Goal: Information Seeking & Learning: Compare options

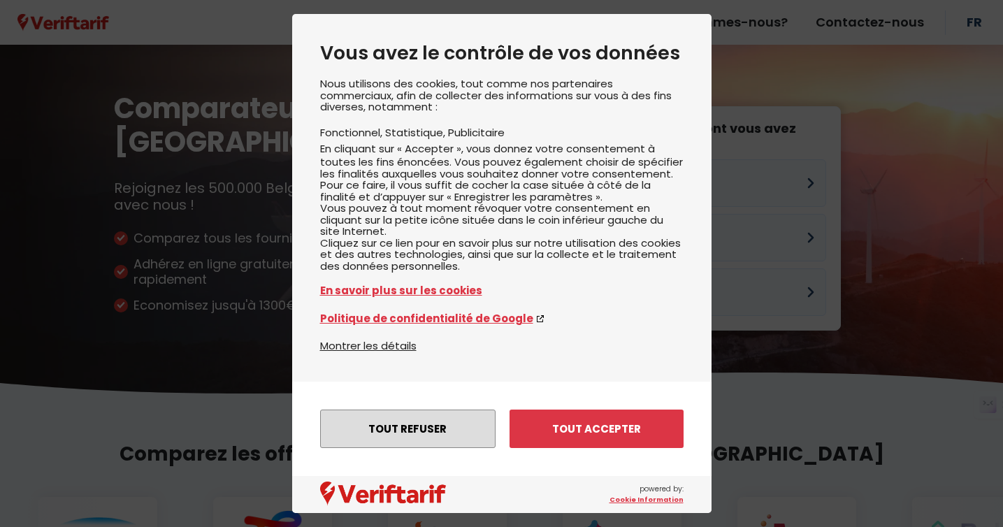
click at [450, 428] on button "Tout refuser" at bounding box center [407, 428] width 175 height 38
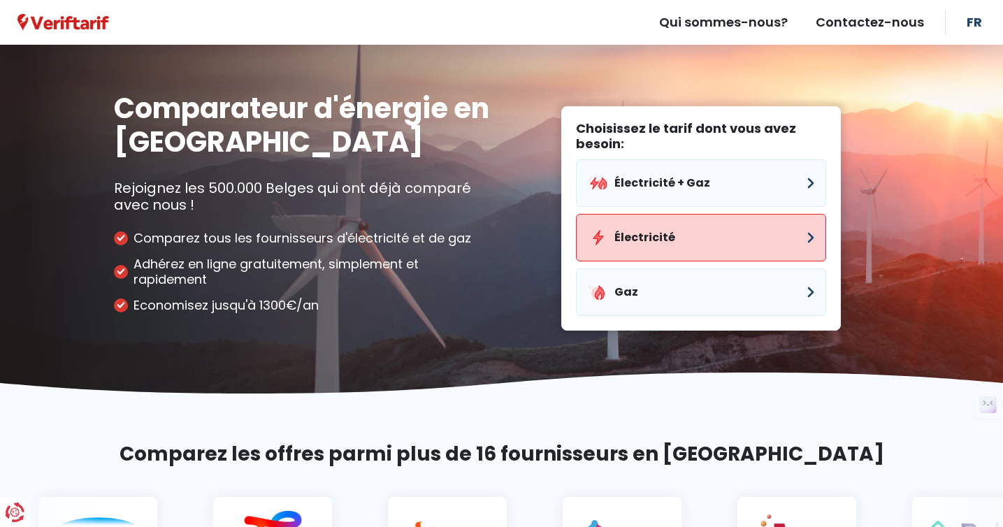
click at [747, 242] on button "Électricité" at bounding box center [701, 238] width 250 height 48
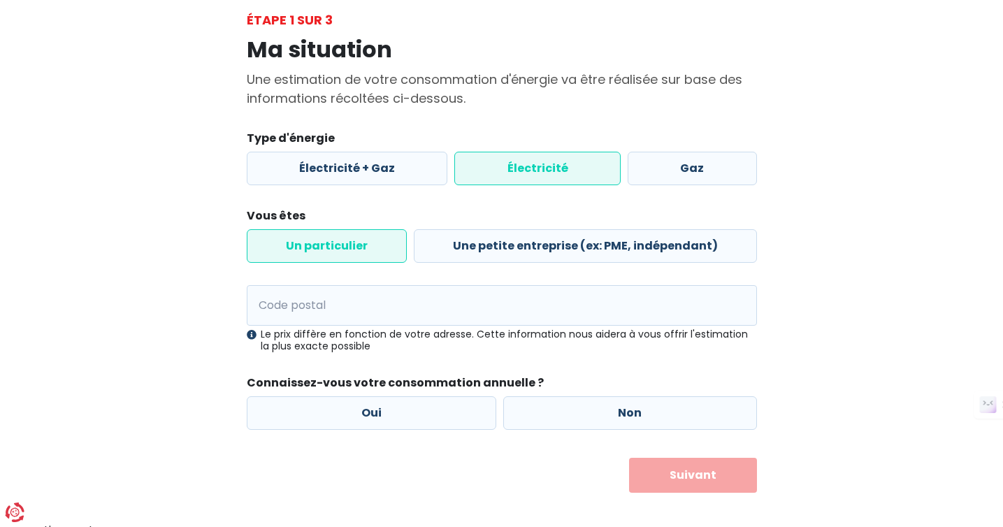
scroll to position [90, 0]
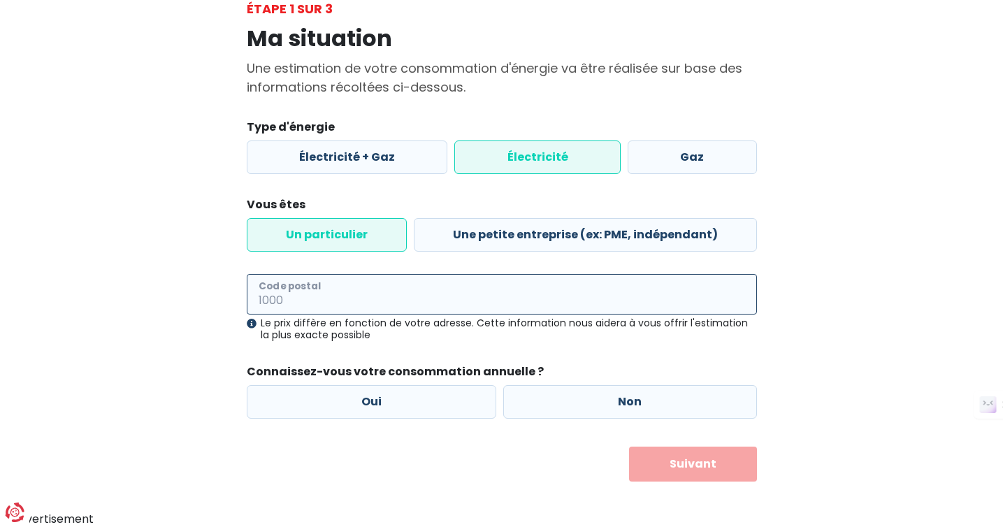
click at [307, 300] on input "Code postal" at bounding box center [502, 294] width 510 height 41
type input "1050"
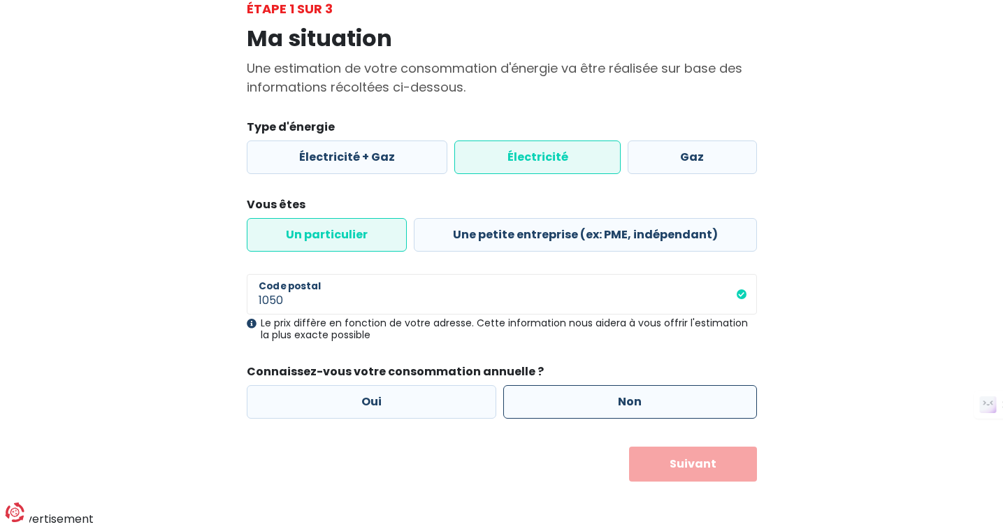
click at [549, 399] on label "Non" at bounding box center [630, 402] width 254 height 34
click at [549, 399] on input "Non" at bounding box center [630, 402] width 254 height 34
radio input "true"
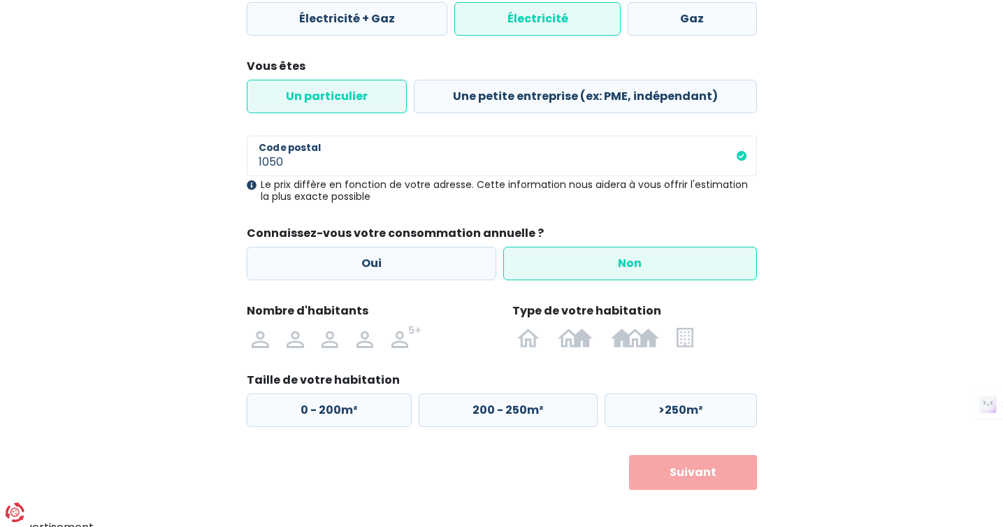
scroll to position [237, 0]
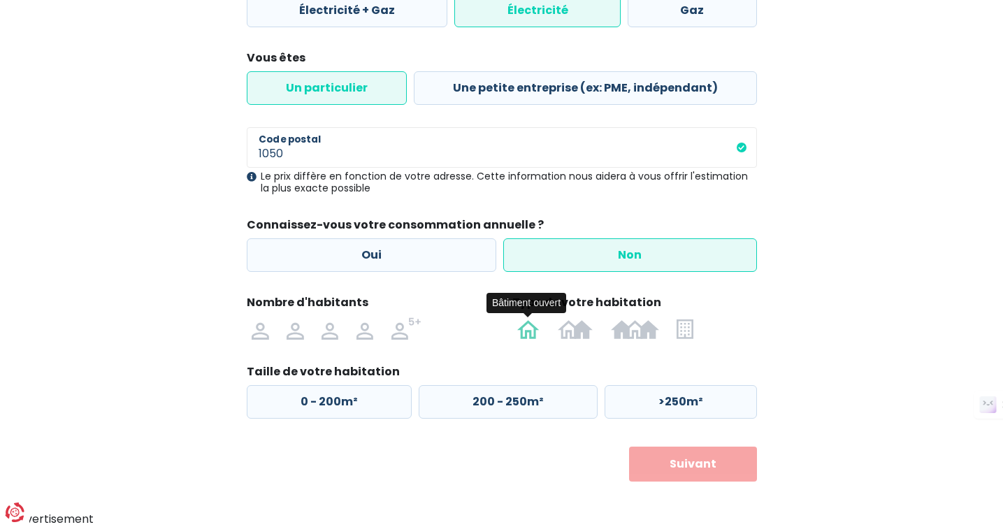
click at [525, 334] on img at bounding box center [528, 328] width 22 height 22
click at [525, 334] on input "radio" at bounding box center [529, 328] width 41 height 22
radio input "true"
click at [259, 331] on img at bounding box center [260, 328] width 17 height 22
click at [259, 331] on input "radio" at bounding box center [260, 328] width 35 height 22
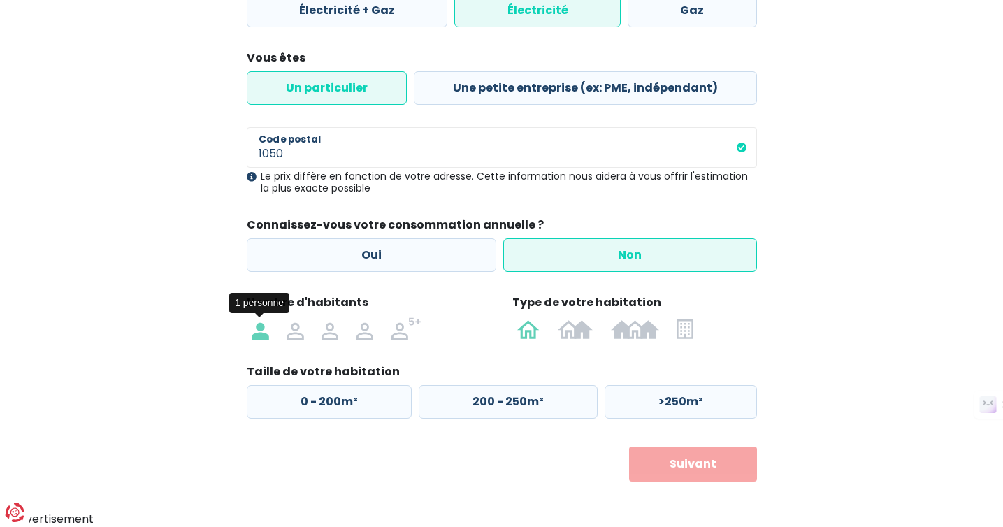
radio input "true"
click at [349, 405] on label "0 - 200m²" at bounding box center [329, 402] width 165 height 34
click at [349, 405] on input "0 - 200m²" at bounding box center [329, 402] width 165 height 34
radio input "true"
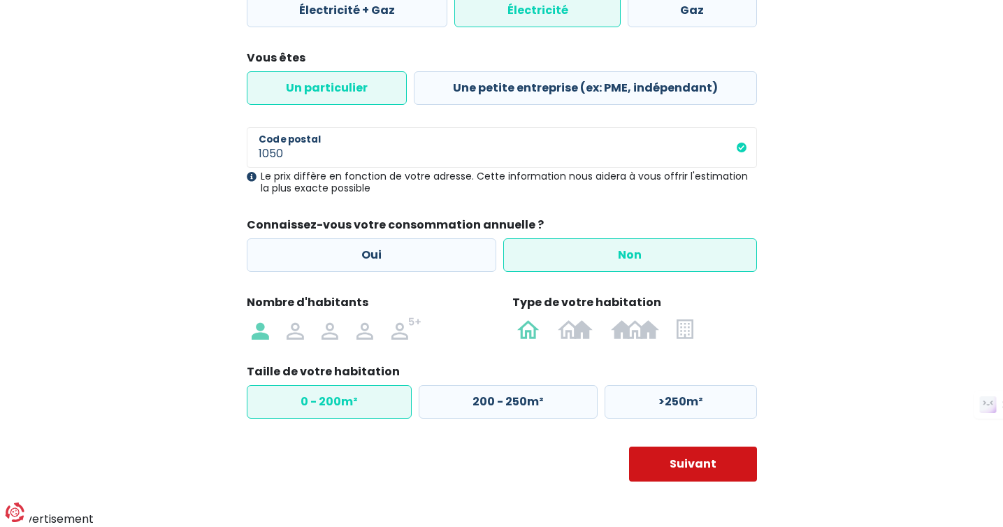
click at [686, 465] on button "Suivant" at bounding box center [693, 463] width 128 height 35
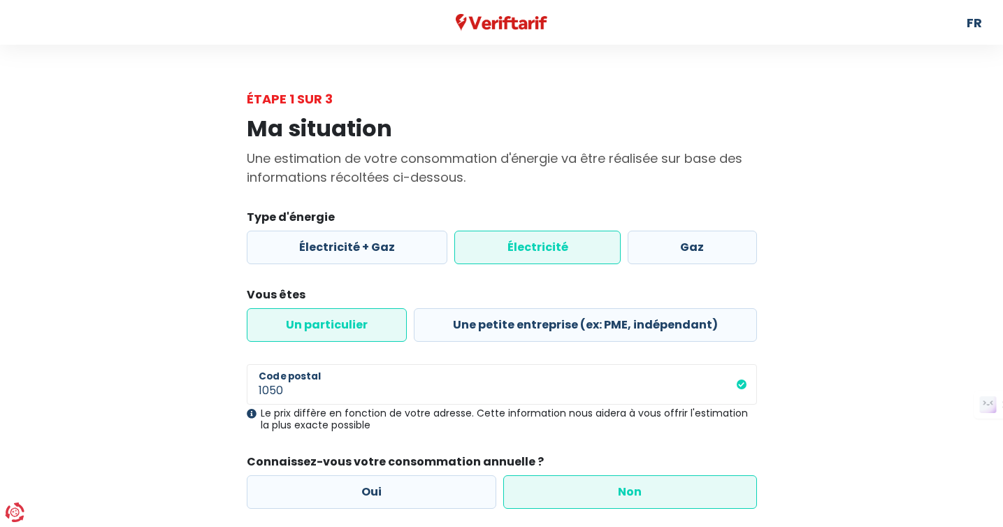
select select
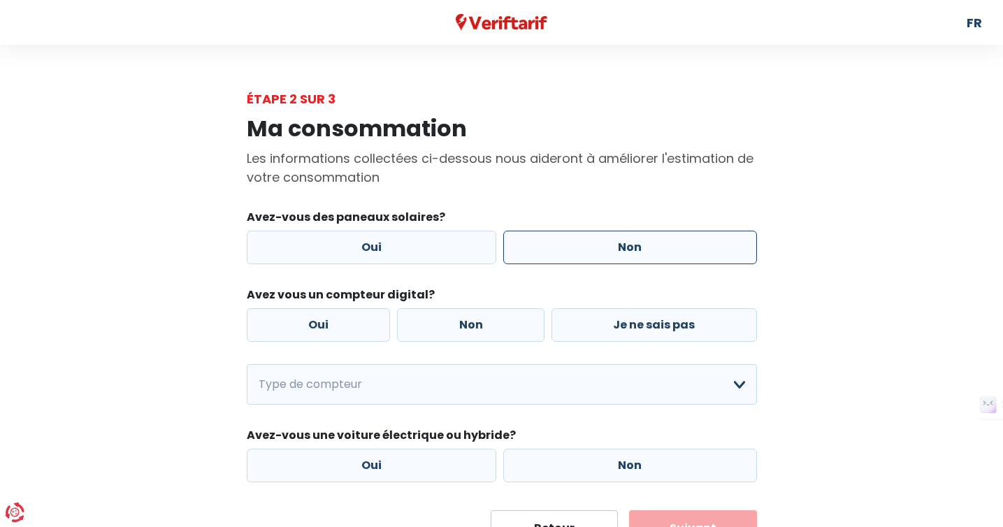
click at [539, 245] on label "Non" at bounding box center [630, 248] width 254 height 34
click at [539, 245] on input "Non" at bounding box center [630, 248] width 254 height 34
radio input "true"
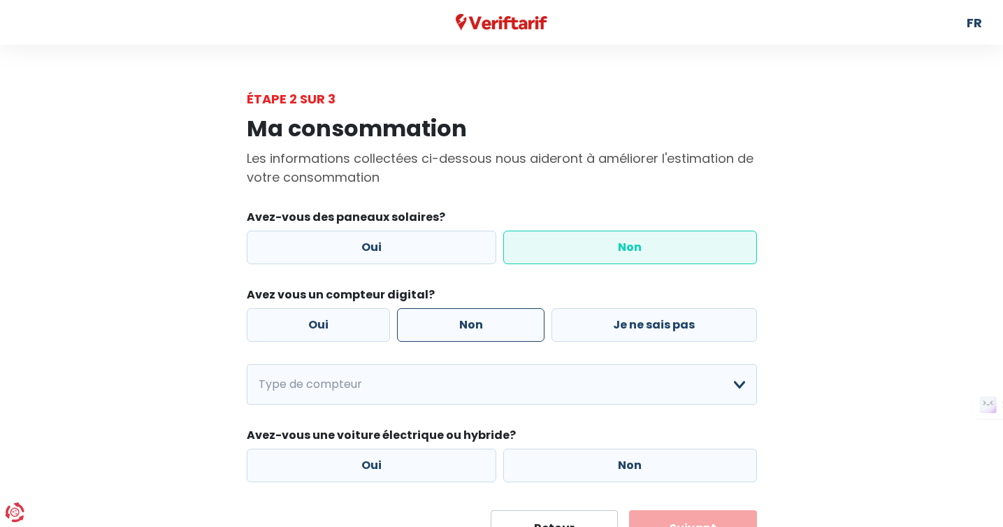
click at [437, 321] on label "Non" at bounding box center [470, 325] width 147 height 34
click at [437, 321] on input "Non" at bounding box center [470, 325] width 147 height 34
radio input "true"
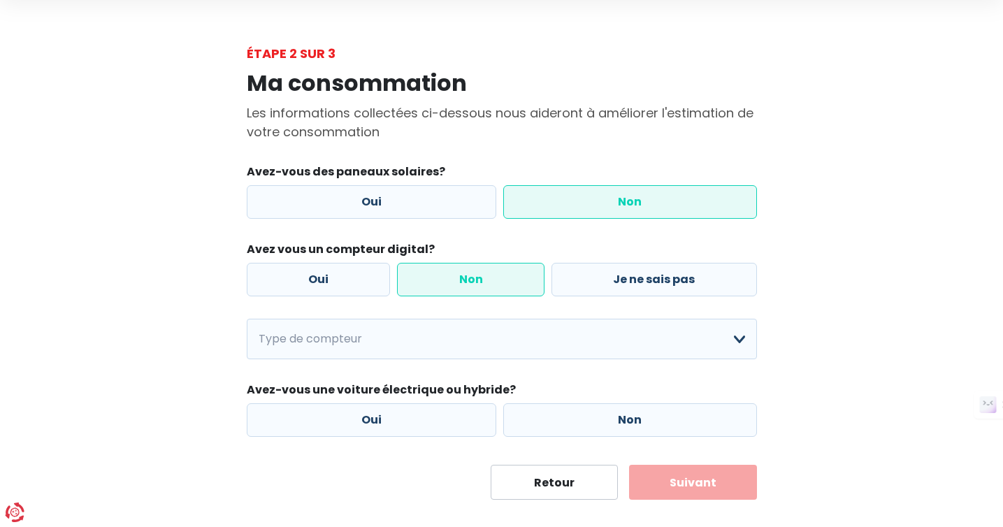
scroll to position [64, 0]
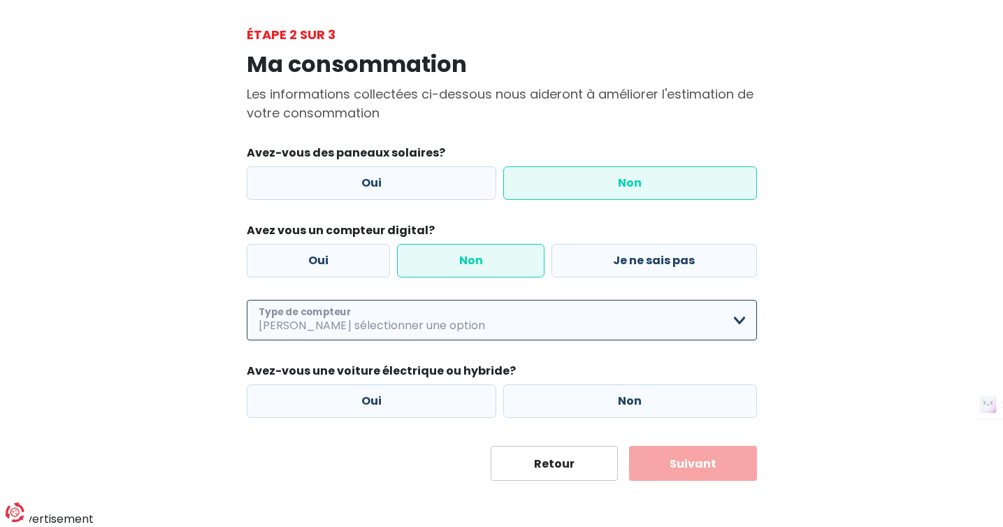
click at [738, 316] on select "Mono-horaire Bi-horaire Mono-horaire + exclusif nuit Bi-horaire + exclusif nuit…" at bounding box center [502, 320] width 510 height 41
select select "day_single_rate"
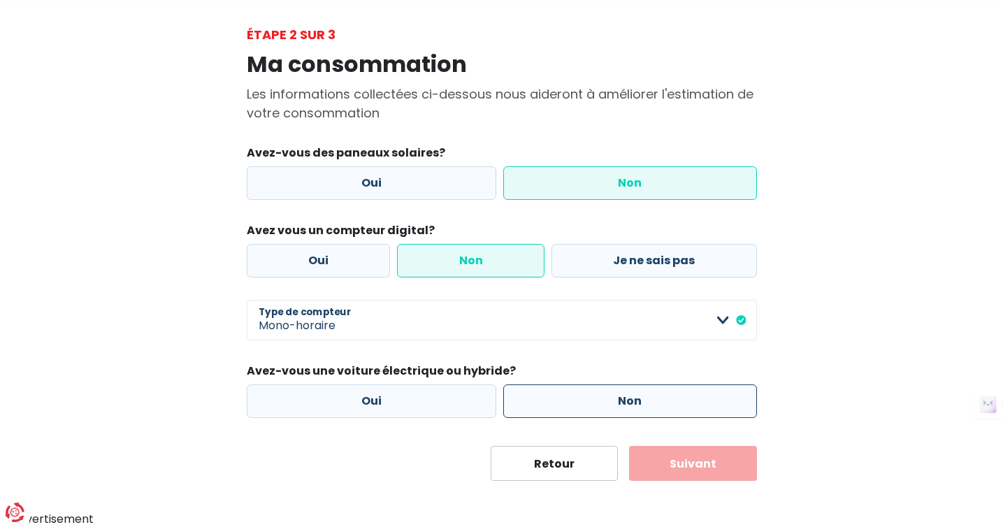
click at [560, 408] on label "Non" at bounding box center [630, 401] width 254 height 34
click at [560, 408] on input "Non" at bounding box center [630, 401] width 254 height 34
radio input "true"
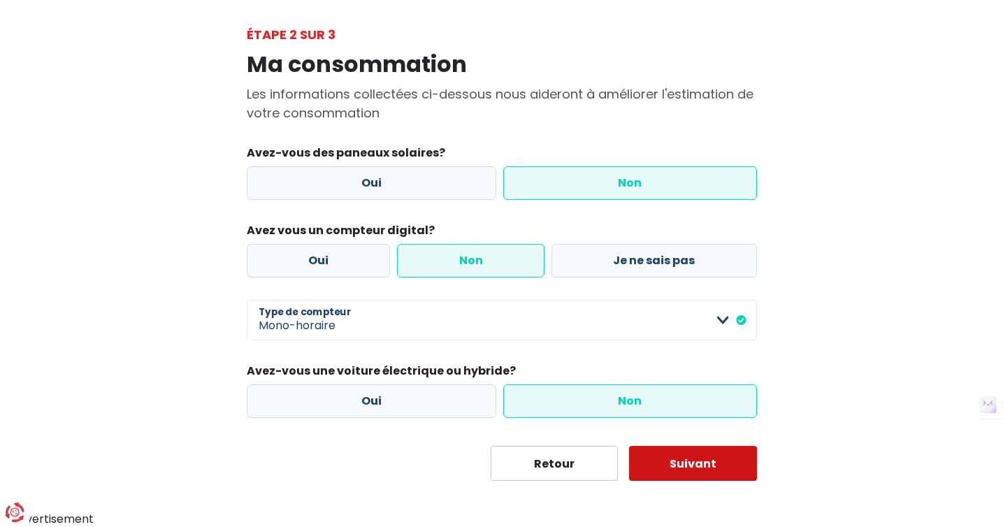
click at [686, 463] on button "Suivant" at bounding box center [693, 463] width 128 height 35
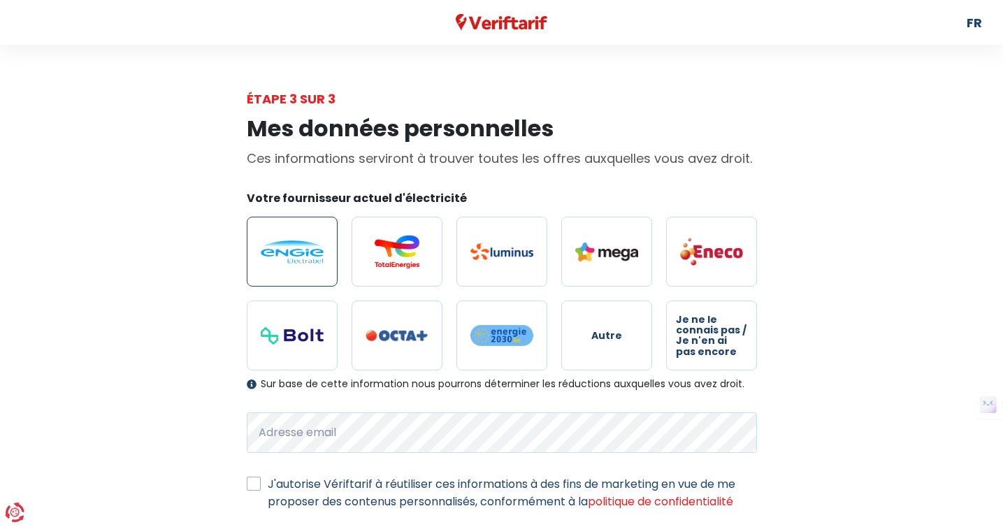
click at [300, 263] on img at bounding box center [292, 251] width 63 height 23
click at [300, 263] on input "radio" at bounding box center [292, 252] width 91 height 70
radio input "true"
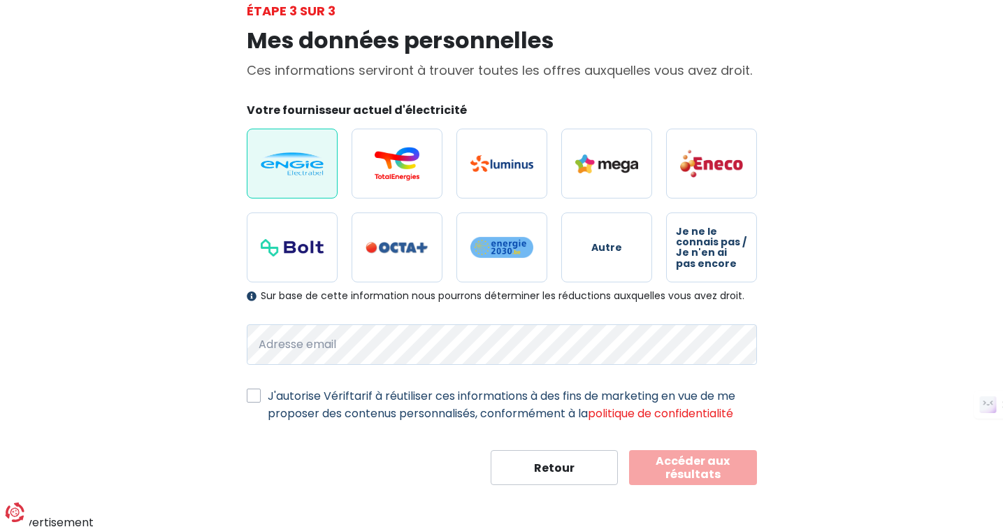
scroll to position [90, 0]
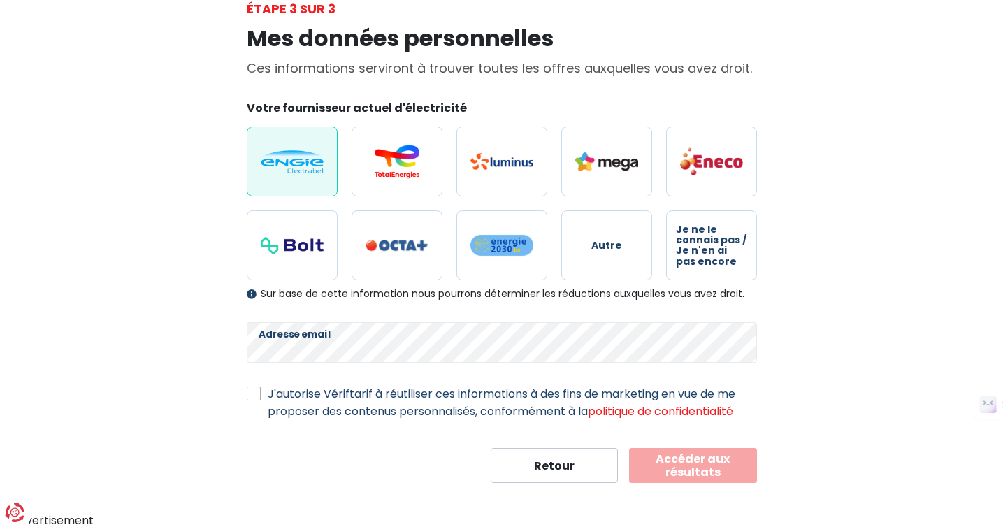
click at [268, 394] on label "J'autorise Vériftarif à réutiliser ces informations à des fins de marketing en …" at bounding box center [512, 402] width 489 height 35
click at [251, 394] on input "J'autorise Vériftarif à réutiliser ces informations à des fins de marketing en …" at bounding box center [254, 392] width 14 height 14
checkbox input "true"
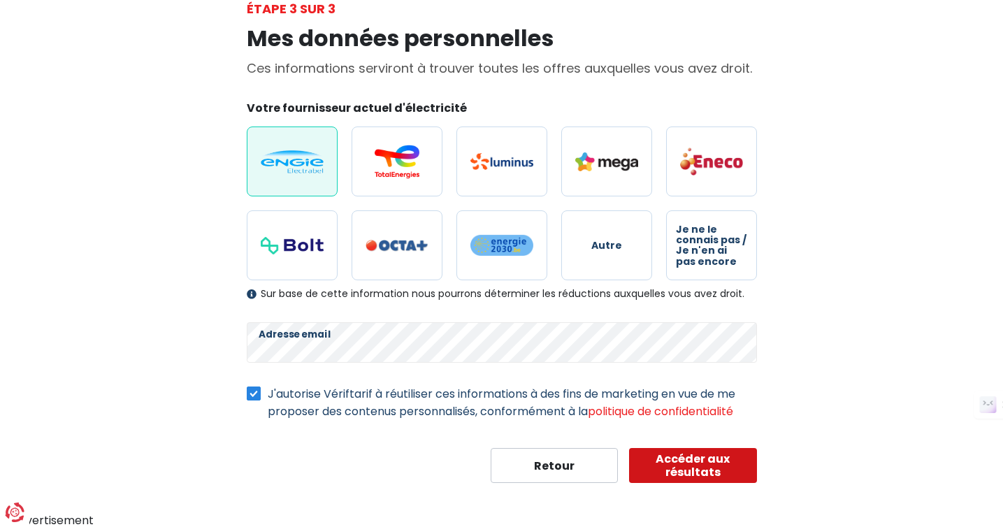
click at [699, 464] on button "Accéder aux résultats" at bounding box center [693, 465] width 128 height 35
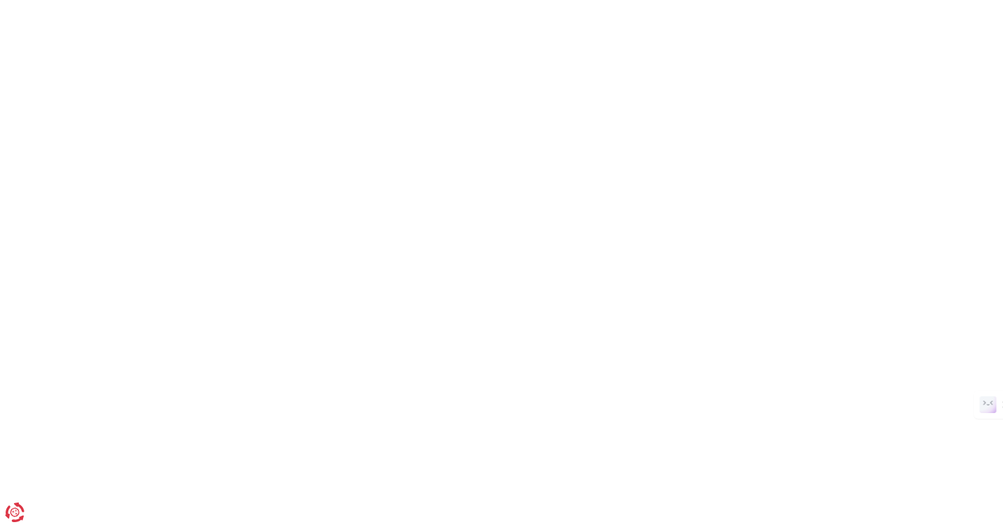
scroll to position [90, 0]
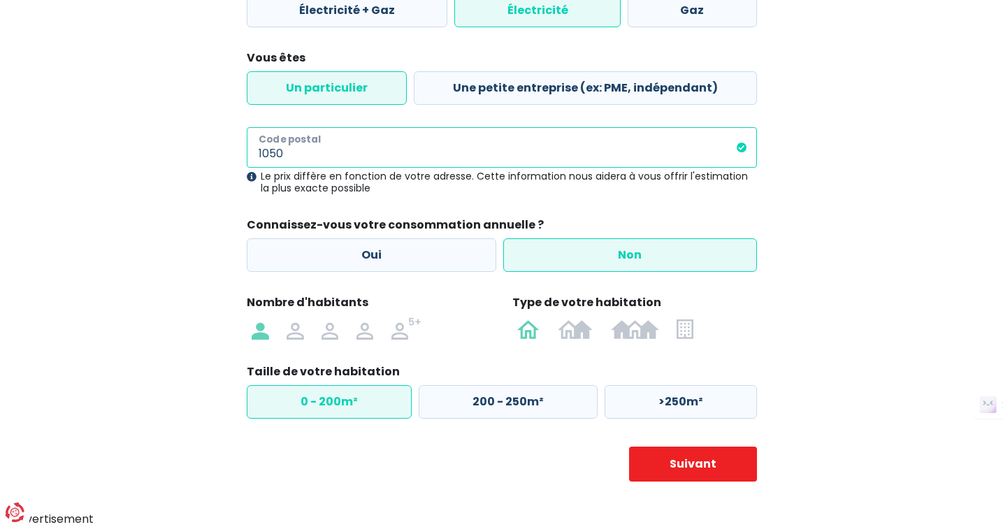
click at [300, 153] on input "1050" at bounding box center [502, 147] width 510 height 41
type input "1380"
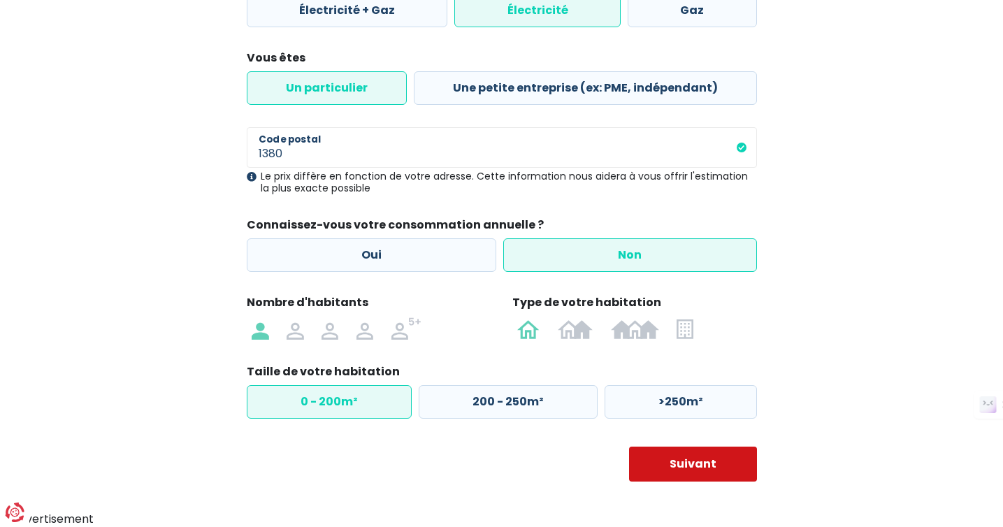
click at [700, 467] on button "Suivant" at bounding box center [693, 463] width 128 height 35
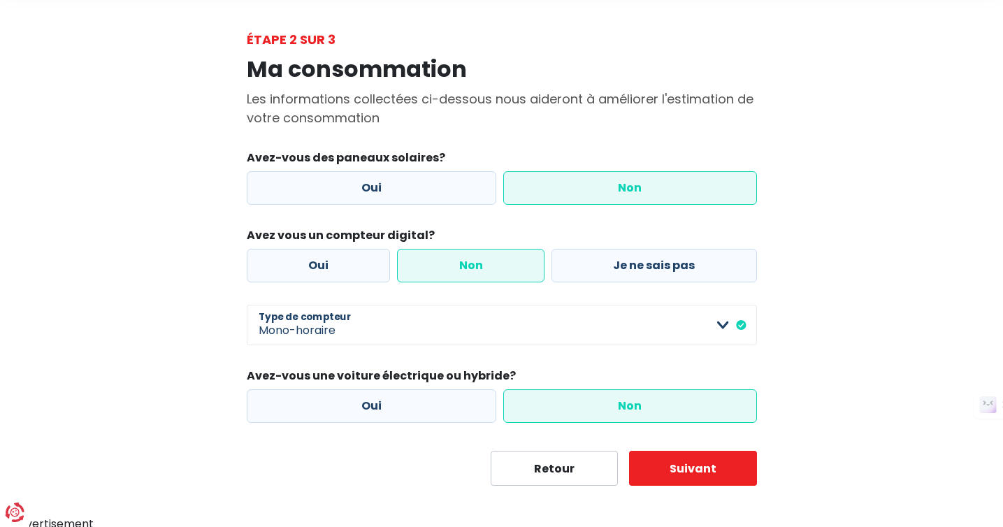
scroll to position [64, 0]
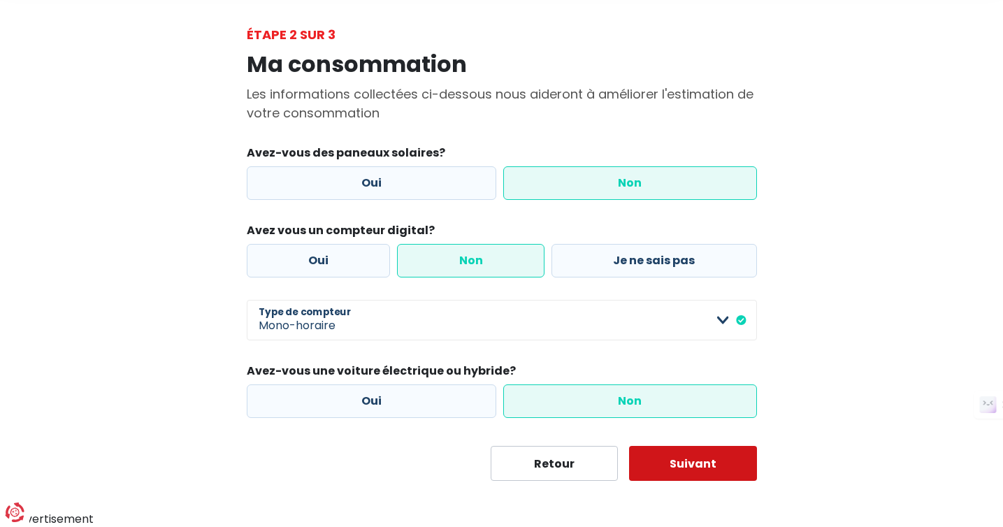
click at [695, 463] on button "Suivant" at bounding box center [693, 463] width 128 height 35
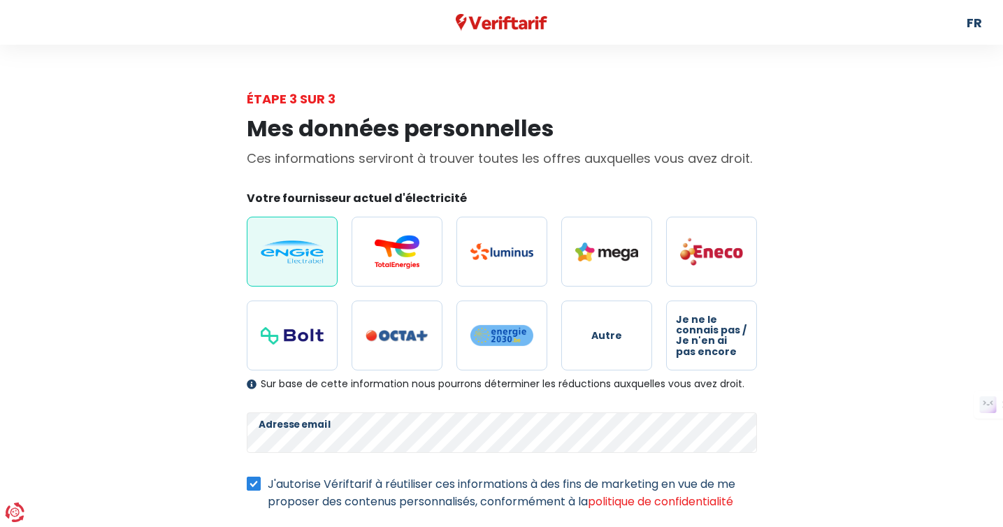
scroll to position [90, 0]
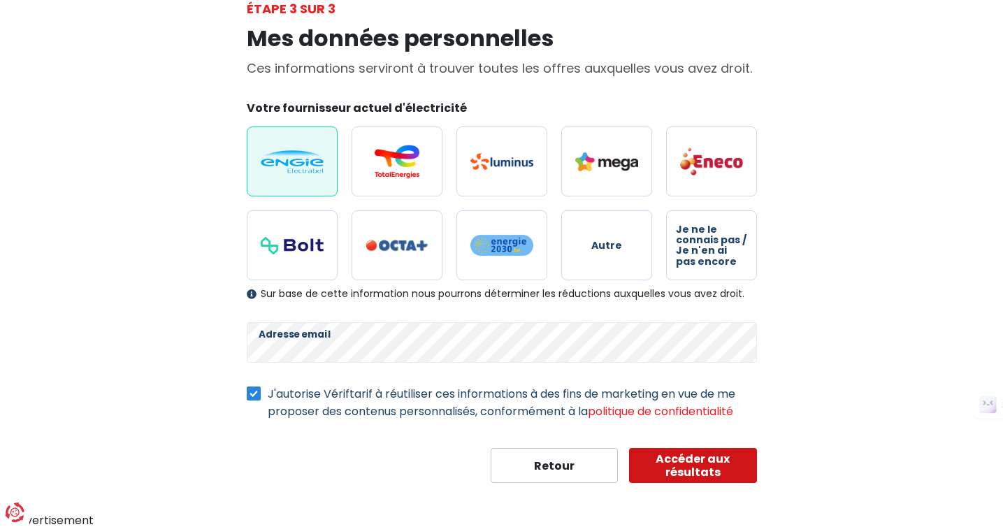
click at [695, 466] on button "Accéder aux résultats" at bounding box center [693, 465] width 128 height 35
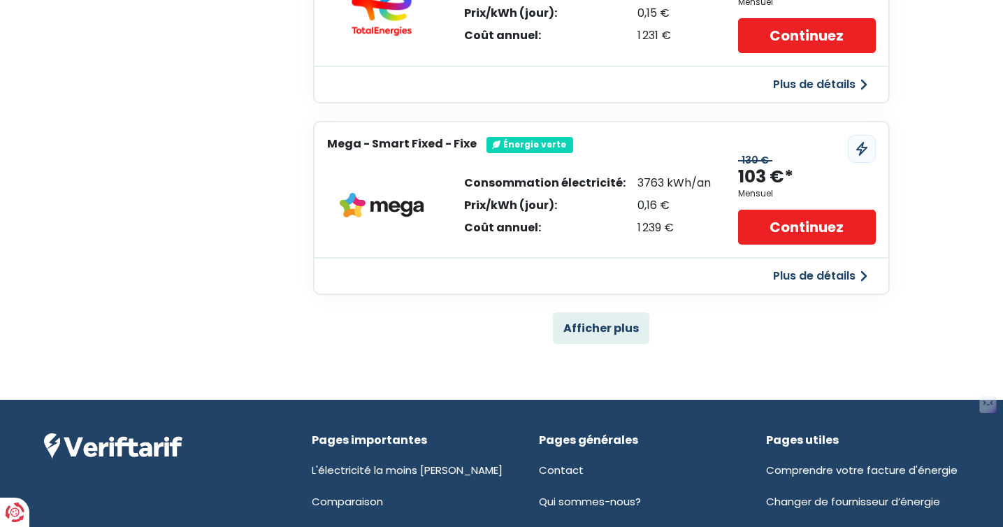
scroll to position [951, 0]
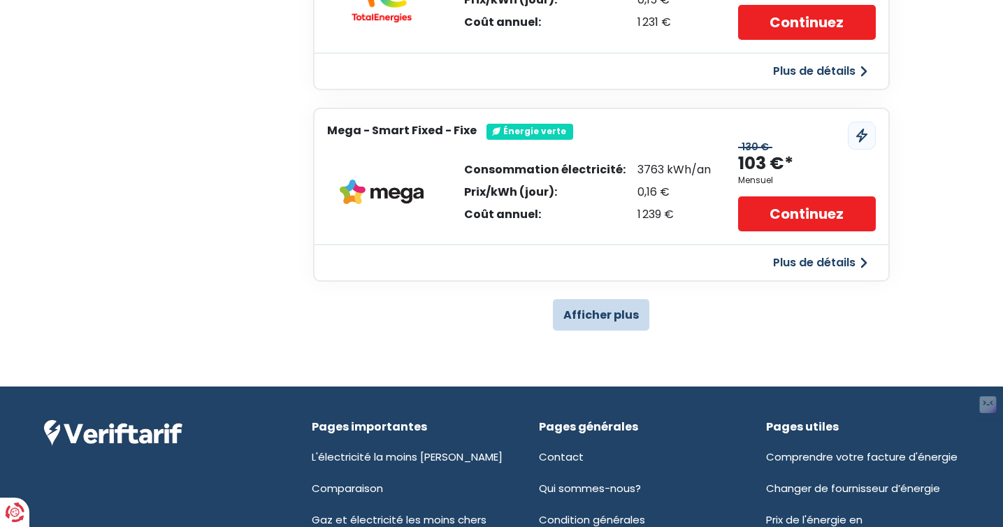
click at [613, 312] on button "Afficher plus" at bounding box center [601, 314] width 96 height 31
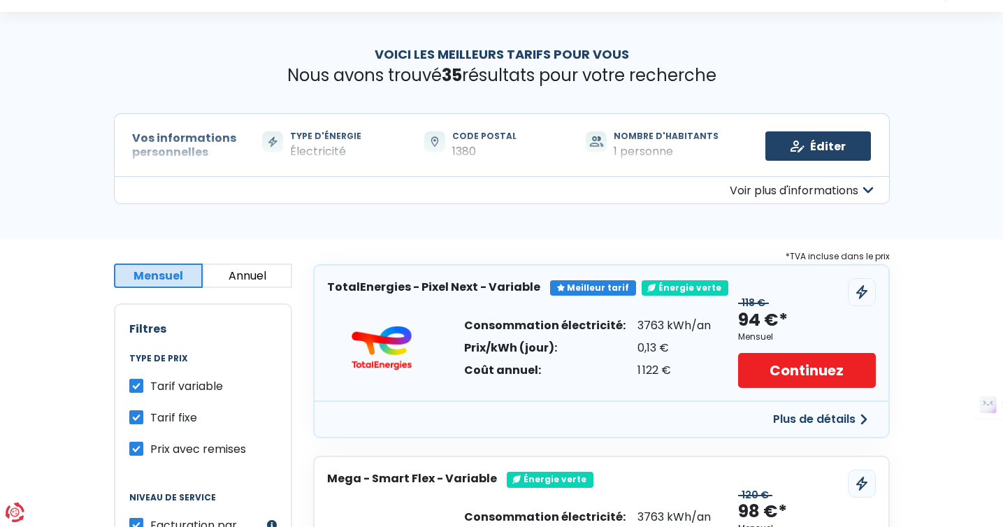
scroll to position [0, 0]
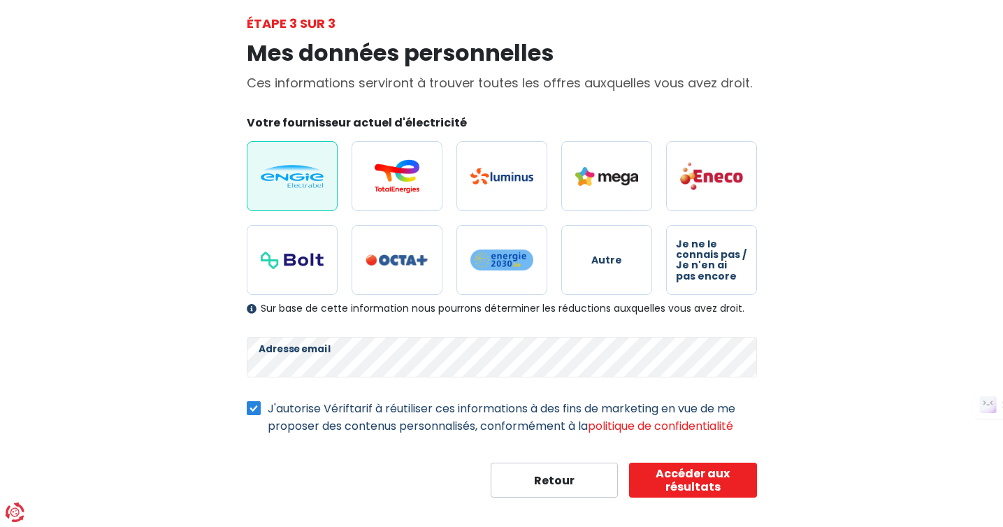
scroll to position [90, 0]
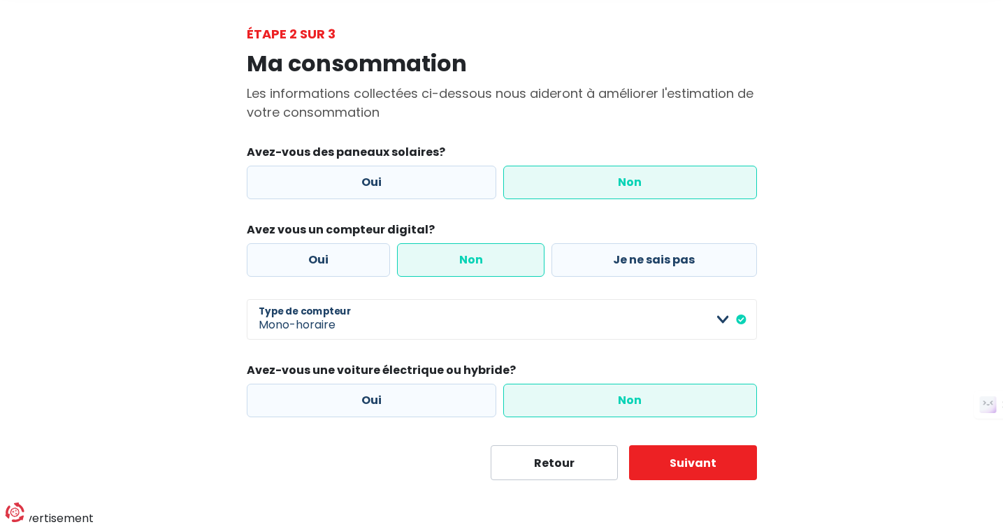
scroll to position [64, 0]
click at [622, 178] on label "Non" at bounding box center [630, 183] width 254 height 34
click at [622, 178] on input "Non" at bounding box center [630, 183] width 254 height 34
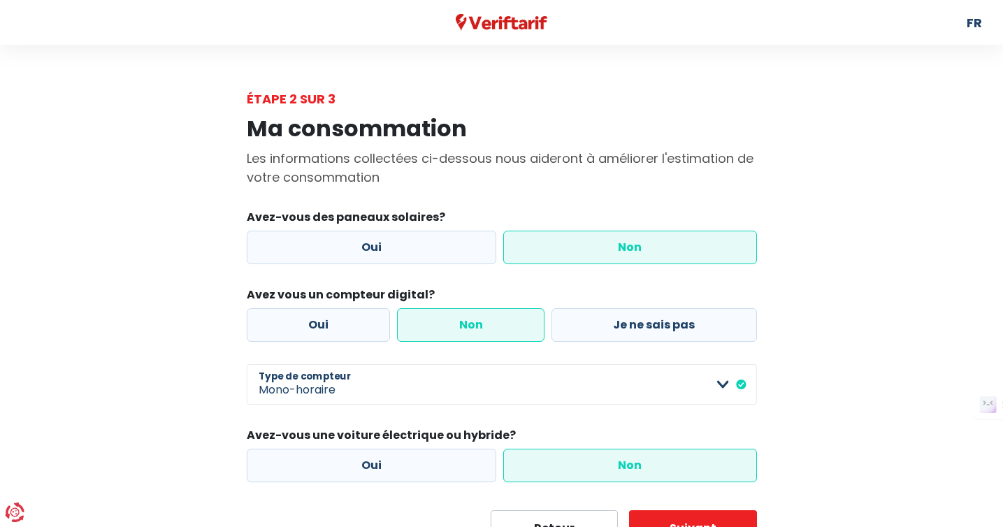
click at [454, 325] on label "Non" at bounding box center [470, 325] width 147 height 34
click at [454, 325] on input "Non" at bounding box center [470, 325] width 147 height 34
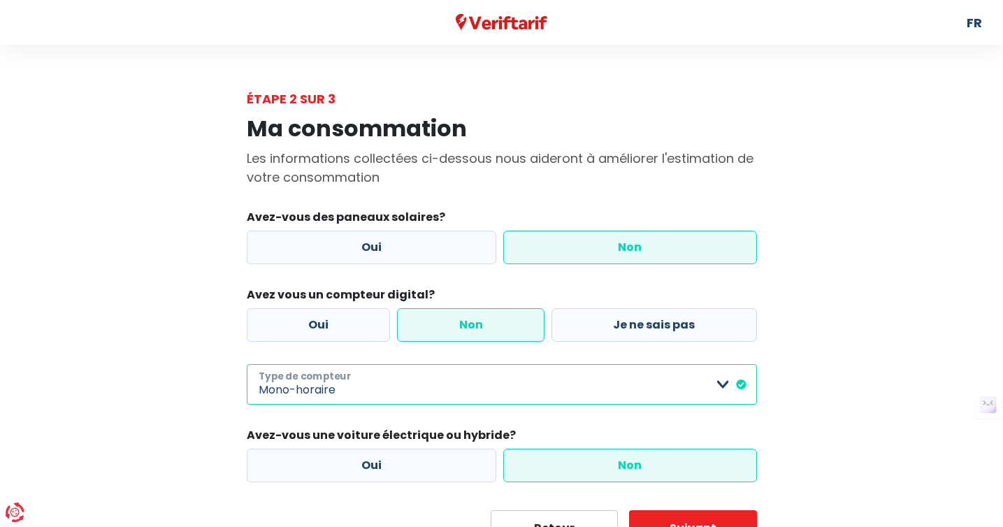
click at [720, 388] on select "Mono-horaire Bi-horaire Mono-horaire + exclusif nuit Bi-horaire + exclusif nuit…" at bounding box center [502, 384] width 510 height 41
select select "day_night_bi_hourly"
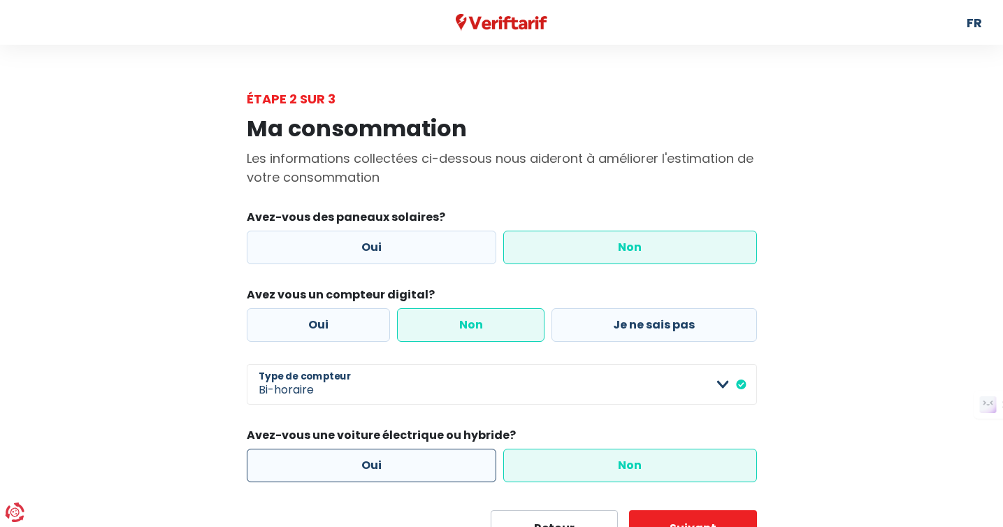
click at [451, 476] on label "Oui" at bounding box center [372, 466] width 250 height 34
click at [451, 476] on input "Oui" at bounding box center [372, 466] width 250 height 34
radio input "true"
radio input "false"
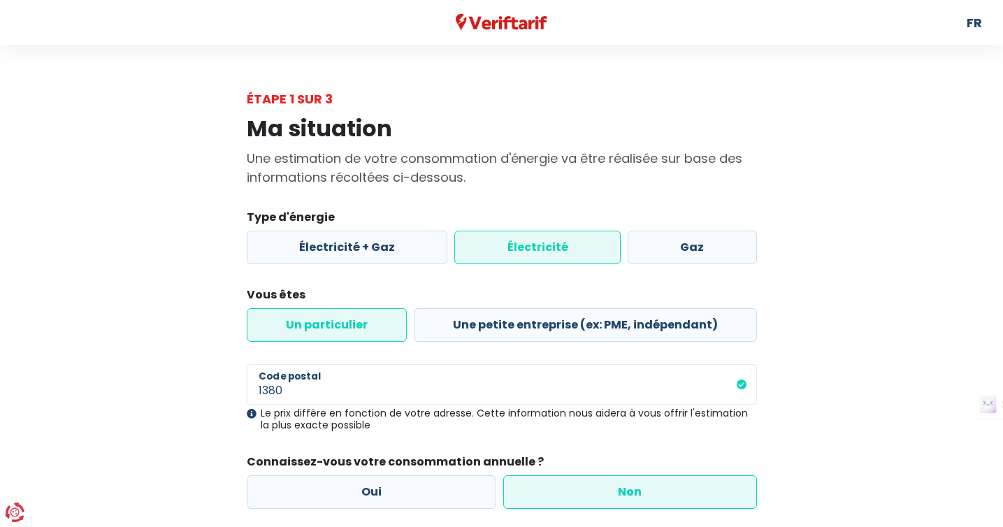
scroll to position [237, 0]
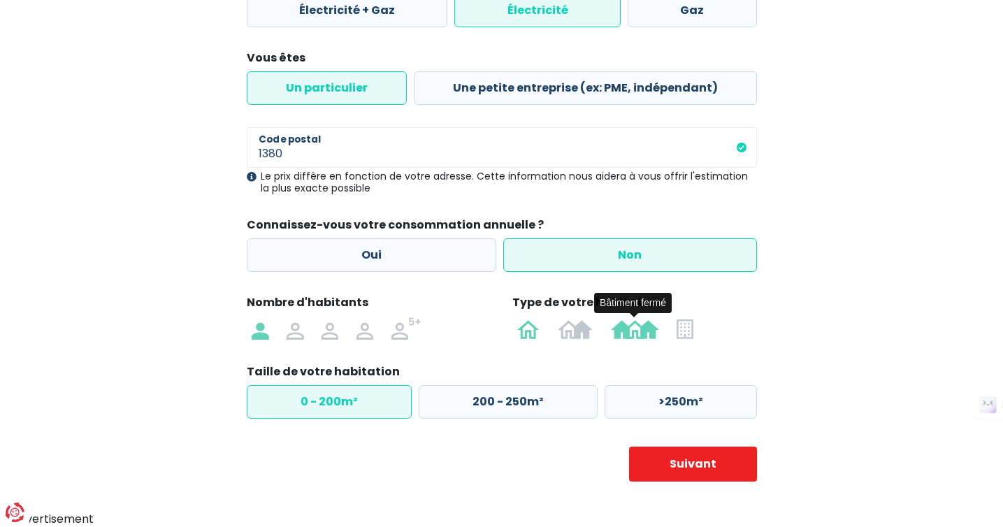
click at [624, 328] on img at bounding box center [635, 328] width 48 height 22
click at [624, 328] on input "radio" at bounding box center [635, 328] width 66 height 22
radio input "true"
radio input "false"
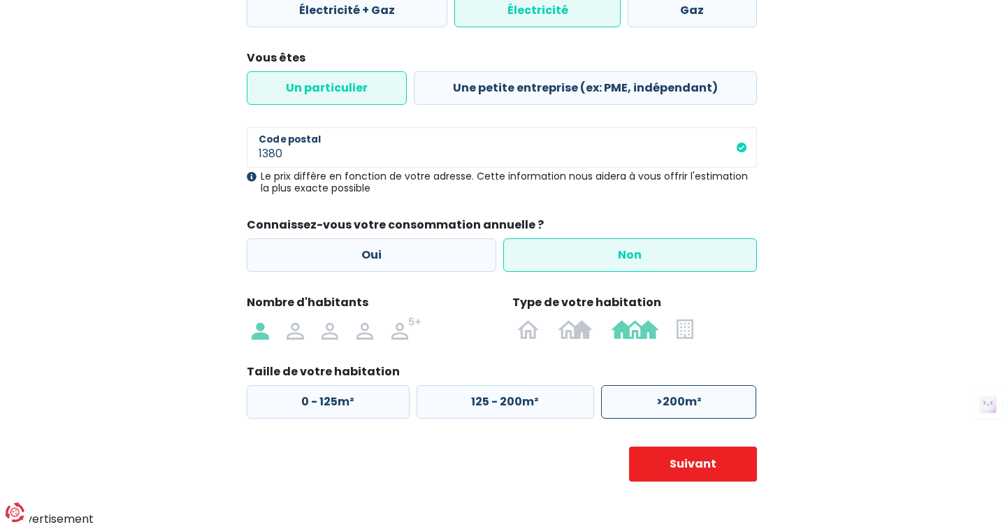
click at [636, 400] on label ">200m²" at bounding box center [678, 402] width 155 height 34
click at [636, 400] on input ">200m²" at bounding box center [678, 402] width 155 height 34
radio input "true"
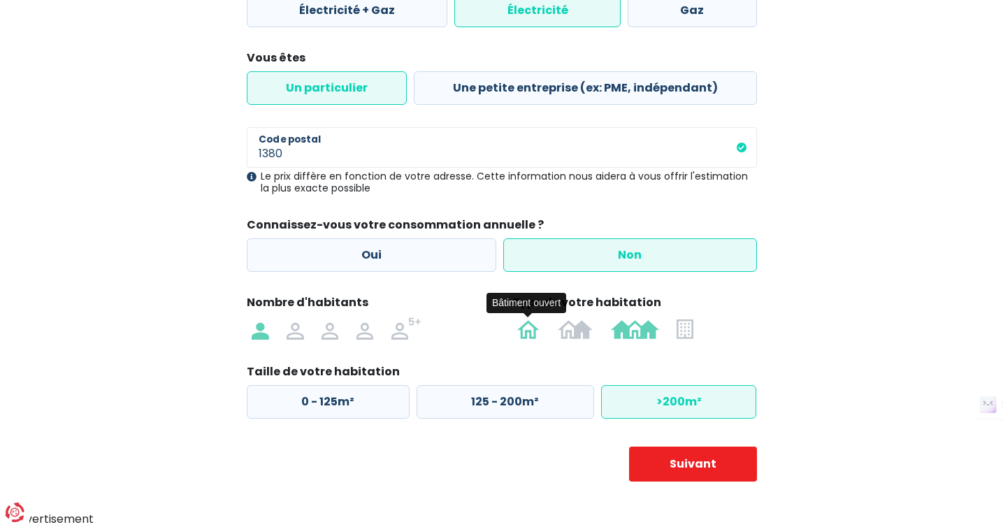
click at [533, 332] on img at bounding box center [528, 328] width 22 height 22
click at [533, 332] on input "radio" at bounding box center [529, 328] width 41 height 22
radio input "true"
radio input "false"
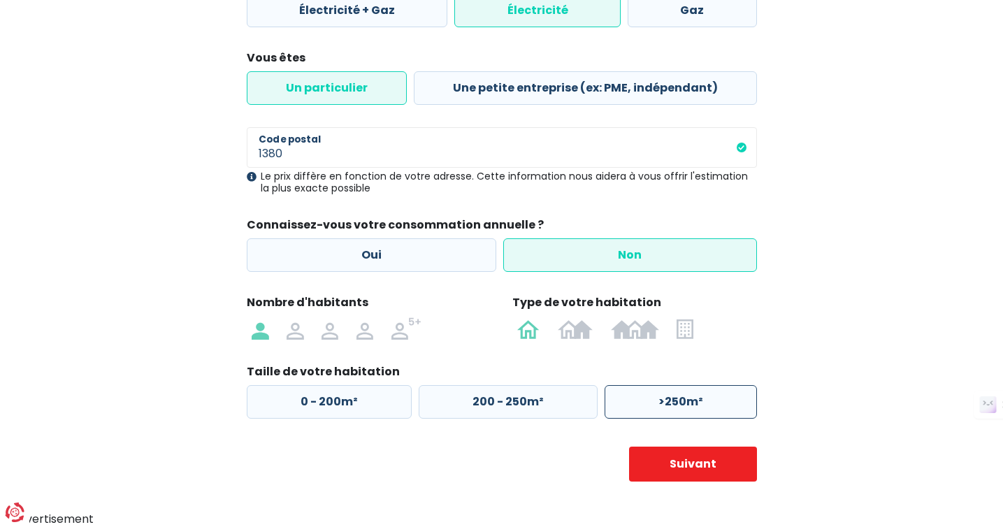
click at [679, 400] on label ">250m²" at bounding box center [680, 402] width 152 height 34
click at [679, 400] on input ">250m²" at bounding box center [680, 402] width 152 height 34
radio input "true"
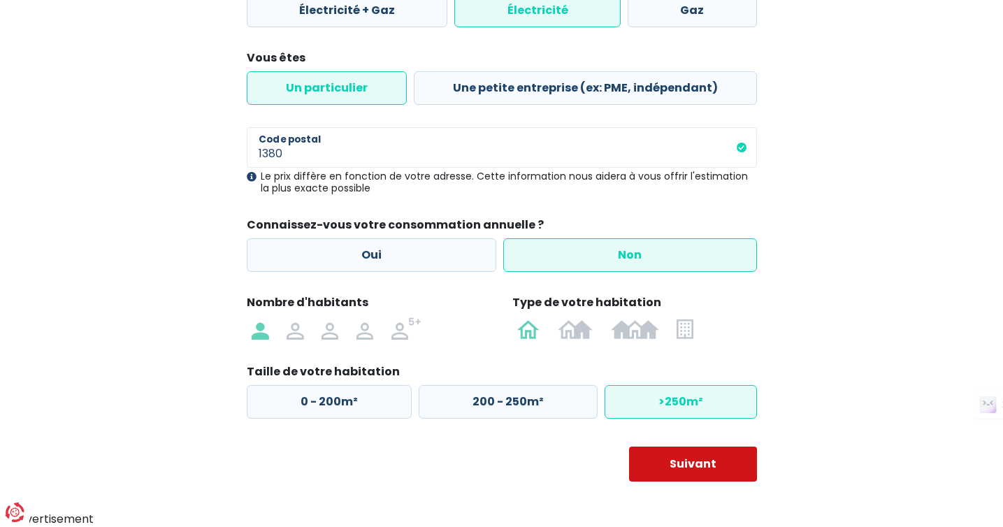
click at [682, 465] on button "Suivant" at bounding box center [693, 463] width 128 height 35
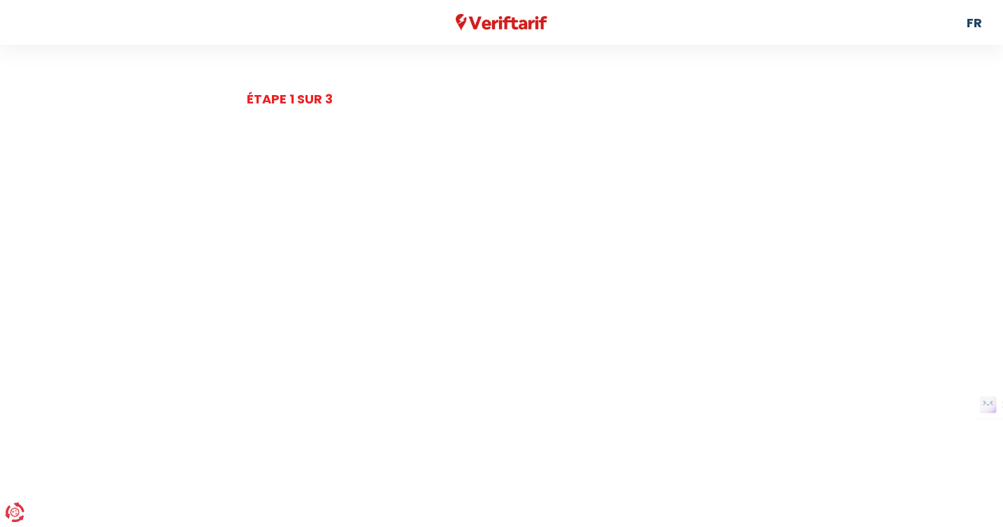
select select "day_night_bi_hourly"
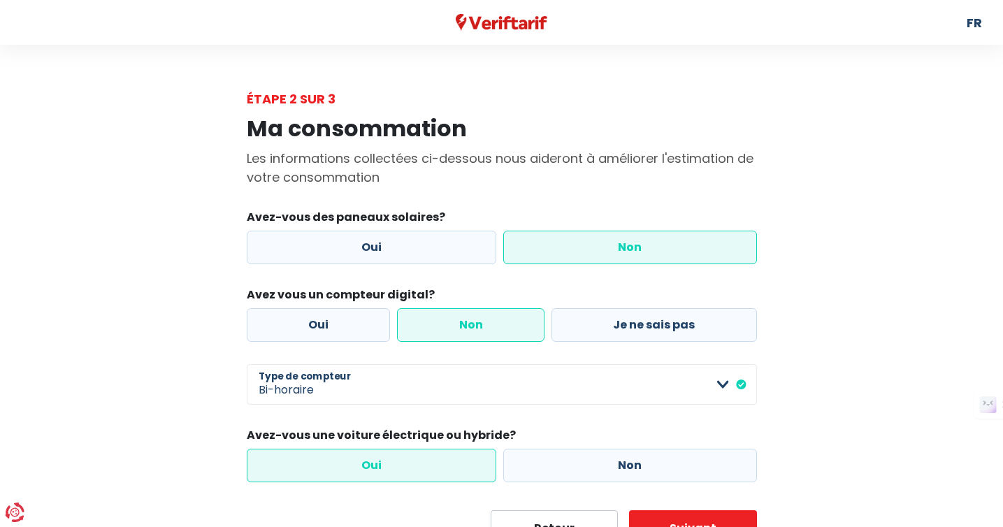
scroll to position [64, 0]
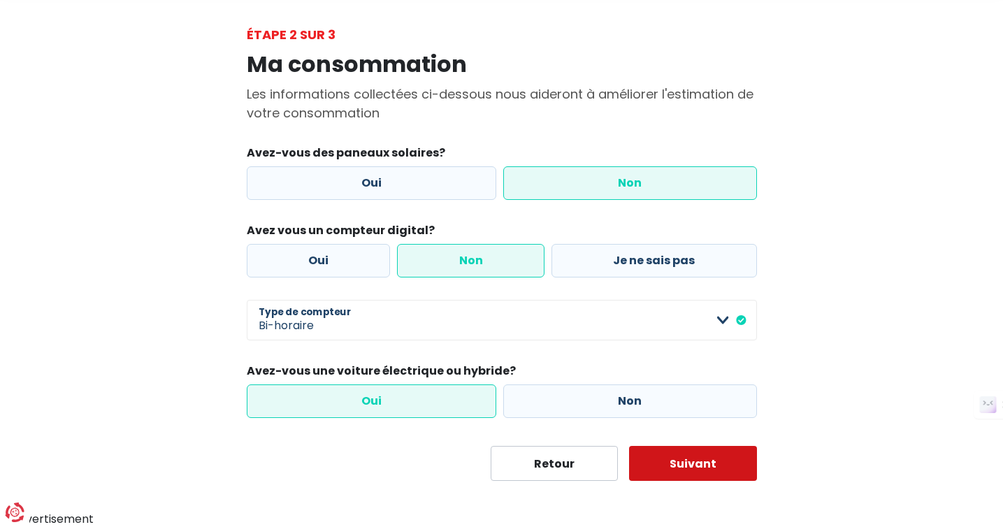
click at [697, 465] on button "Suivant" at bounding box center [693, 463] width 128 height 35
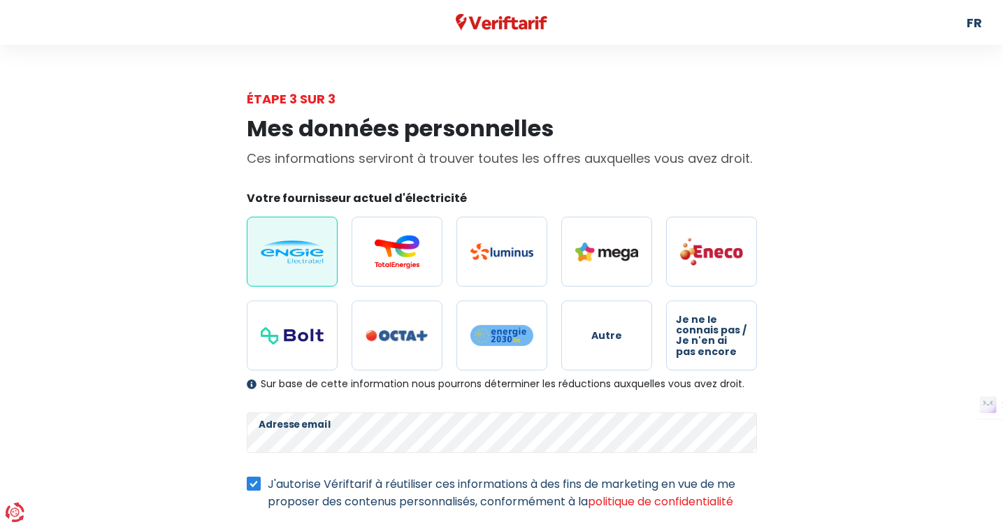
click at [293, 242] on img at bounding box center [292, 251] width 63 height 23
click at [293, 242] on input "radio" at bounding box center [292, 252] width 91 height 70
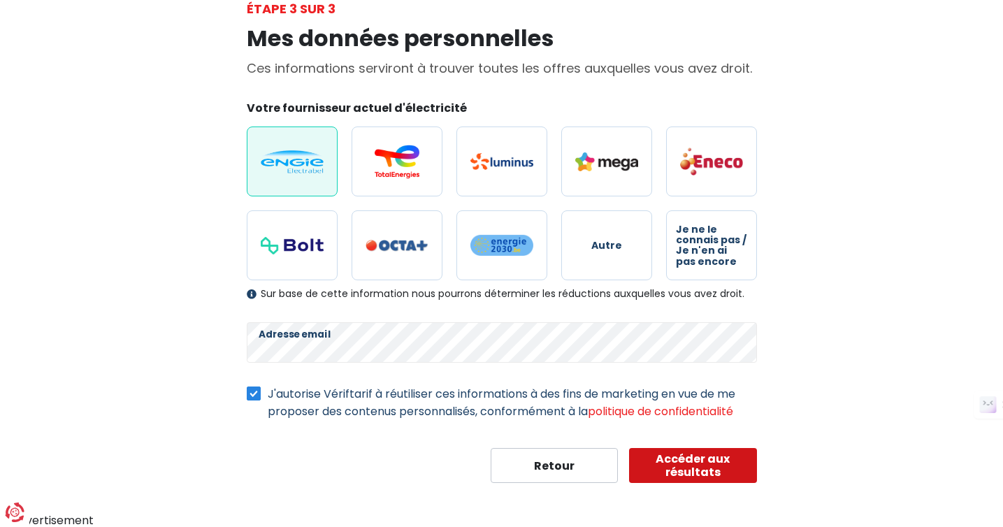
click at [686, 463] on button "Accéder aux résultats" at bounding box center [693, 465] width 128 height 35
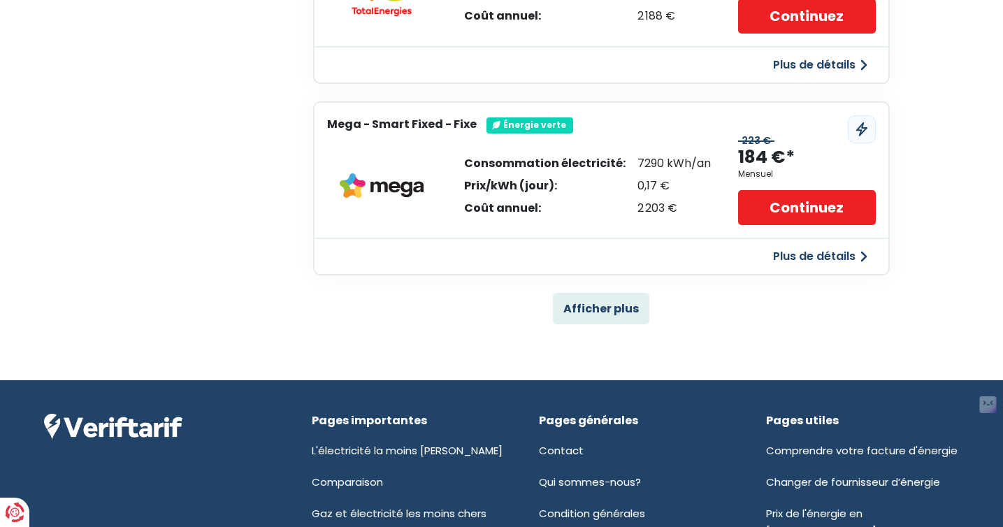
scroll to position [965, 0]
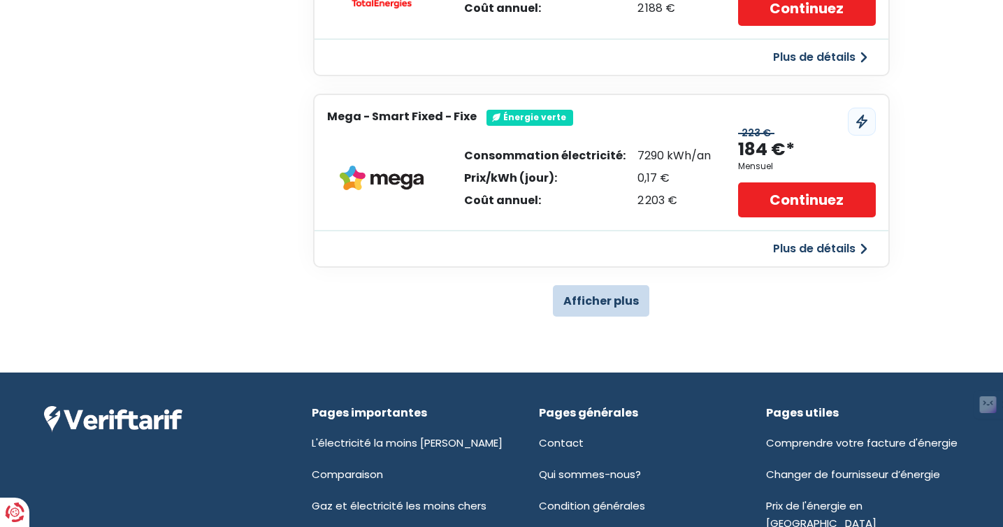
click at [609, 299] on button "Afficher plus" at bounding box center [601, 300] width 96 height 31
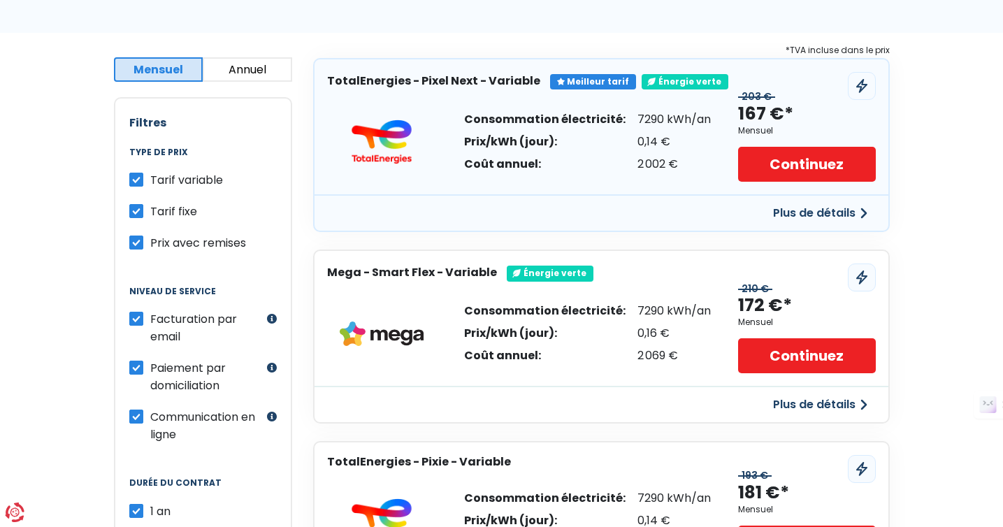
scroll to position [205, 0]
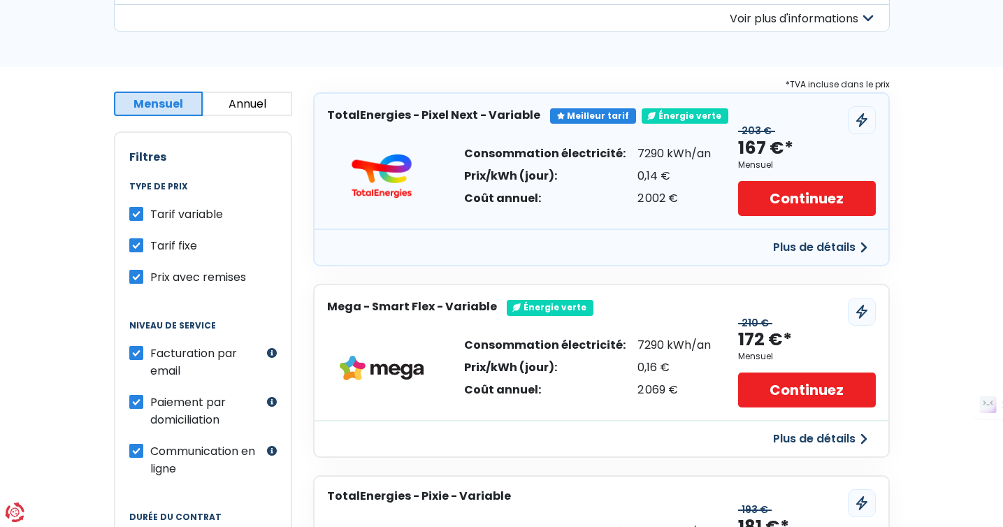
click at [408, 366] on img at bounding box center [382, 368] width 84 height 25
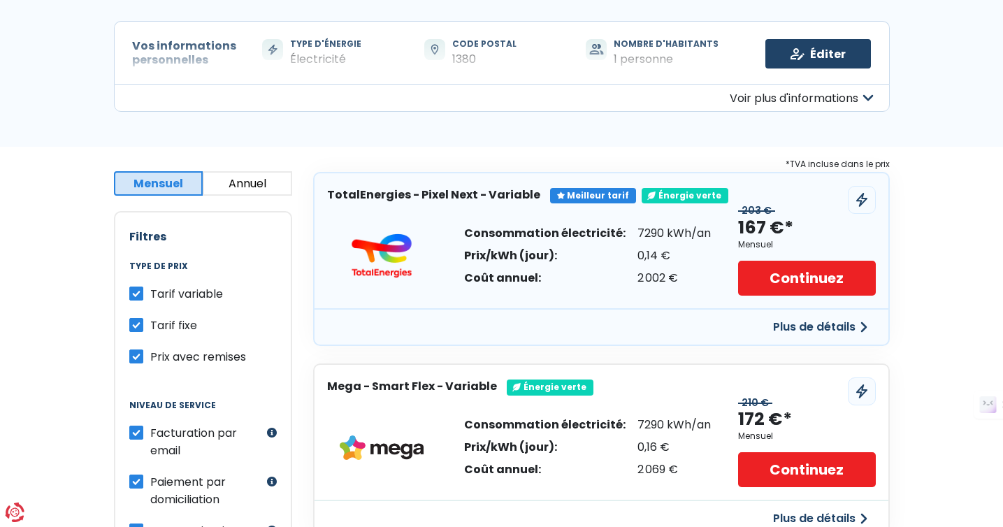
scroll to position [129, 0]
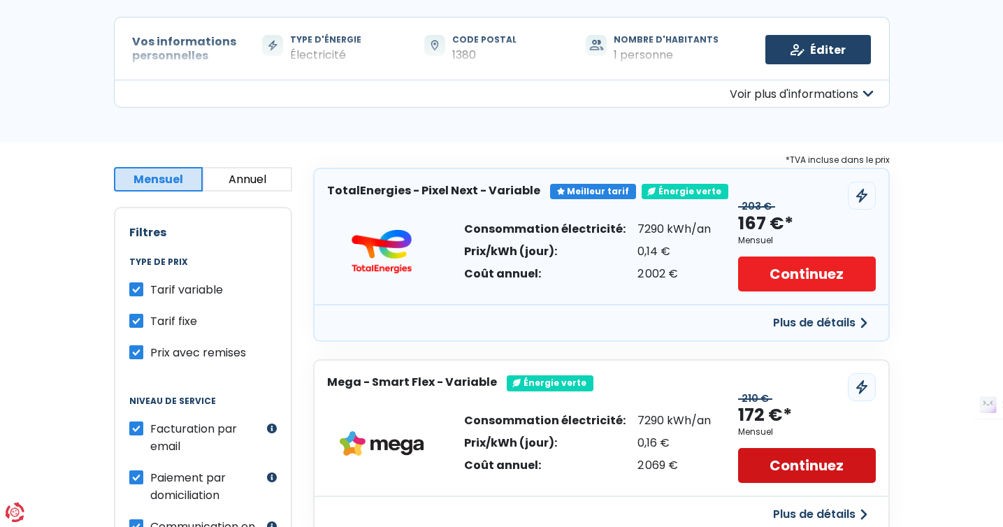
click at [788, 464] on link "Continuez" at bounding box center [806, 465] width 137 height 35
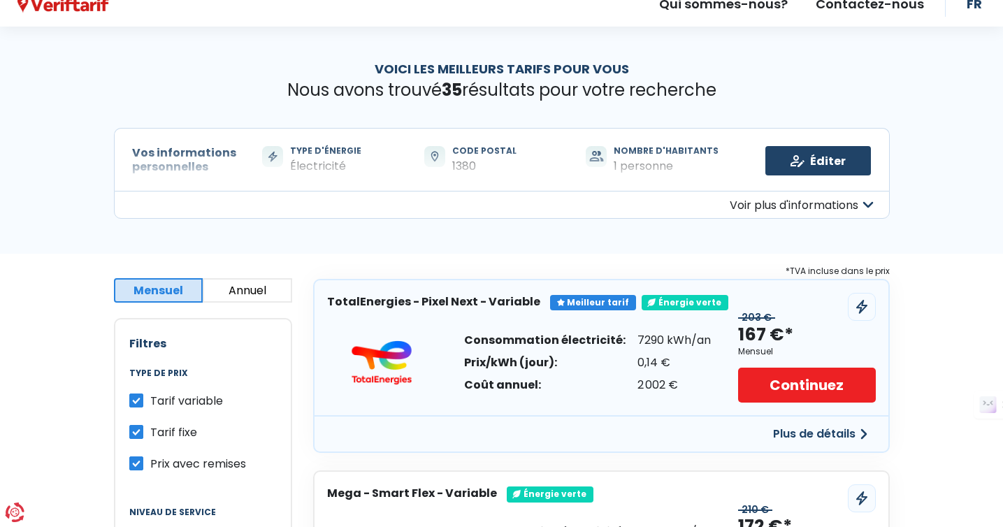
scroll to position [0, 0]
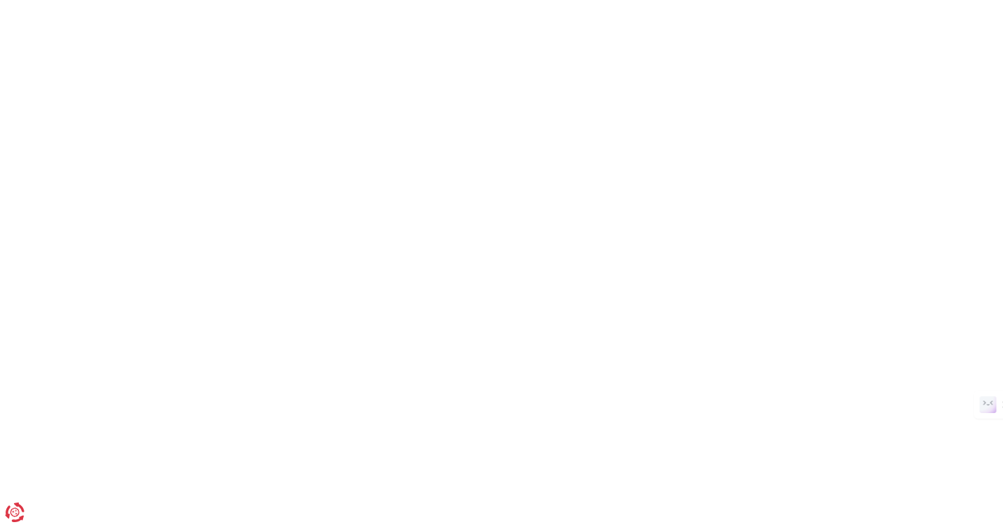
scroll to position [90, 0]
select select "day_night_bi_hourly"
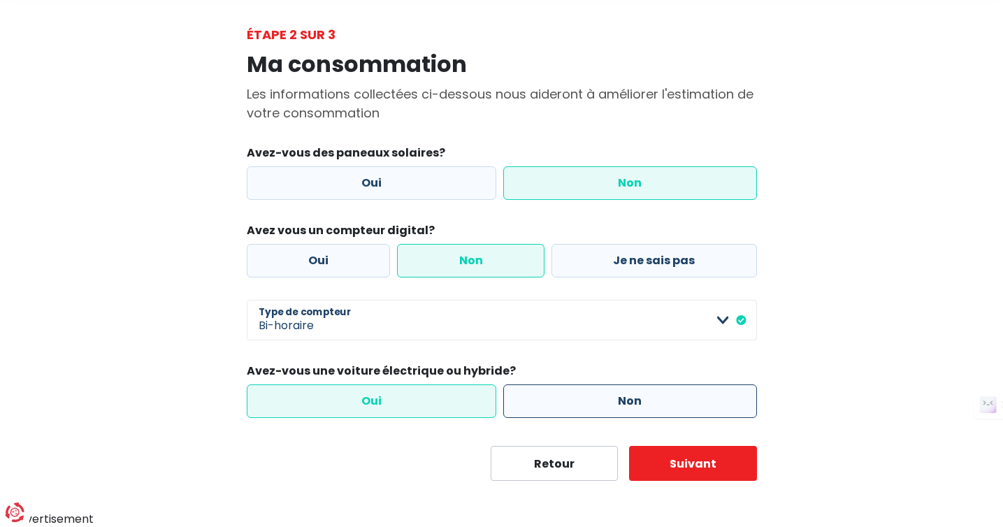
click at [555, 401] on label "Non" at bounding box center [630, 401] width 254 height 34
click at [555, 401] on input "Non" at bounding box center [630, 401] width 254 height 34
radio input "true"
radio input "false"
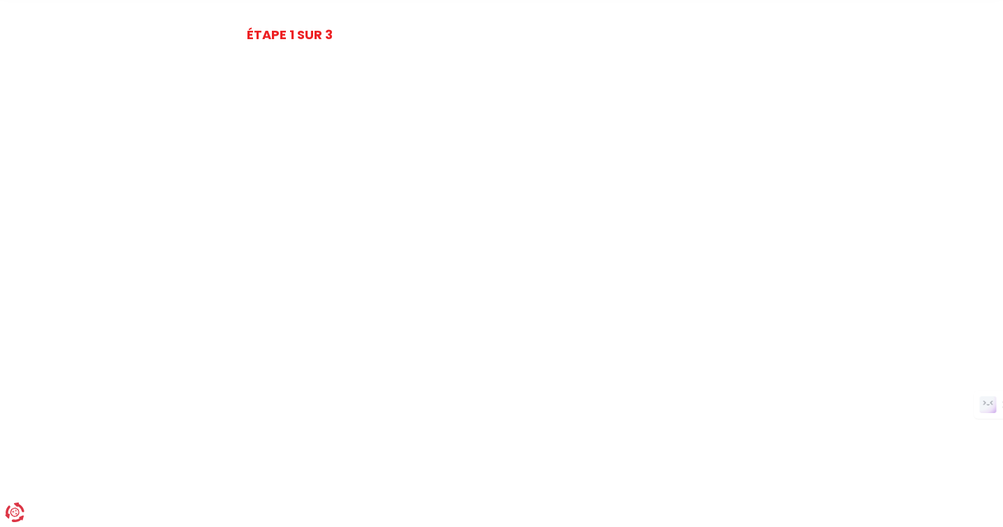
scroll to position [237, 0]
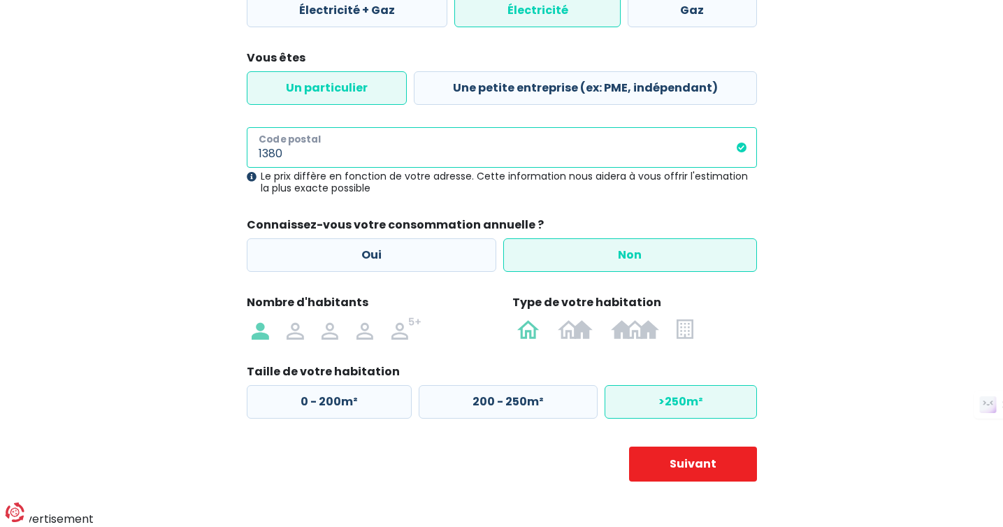
click at [296, 157] on input "1380" at bounding box center [502, 147] width 510 height 41
type input "1050"
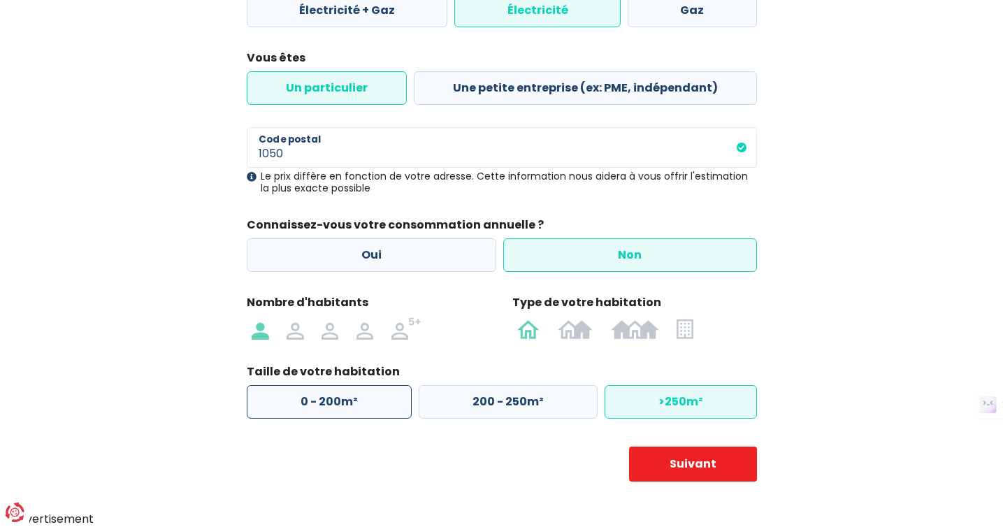
click at [303, 398] on label "0 - 200m²" at bounding box center [329, 402] width 165 height 34
click at [303, 398] on input "0 - 200m²" at bounding box center [329, 402] width 165 height 34
radio input "true"
radio input "false"
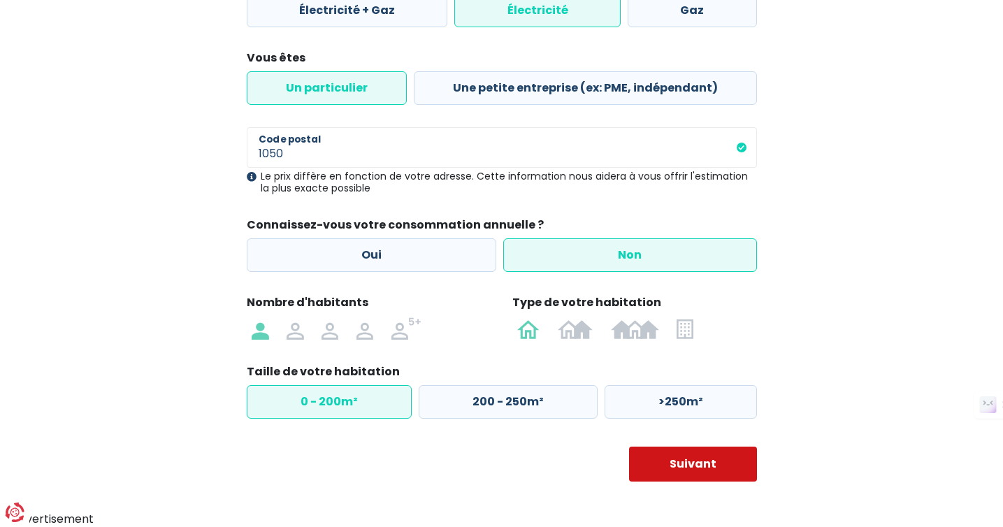
click at [694, 463] on button "Suivant" at bounding box center [693, 463] width 128 height 35
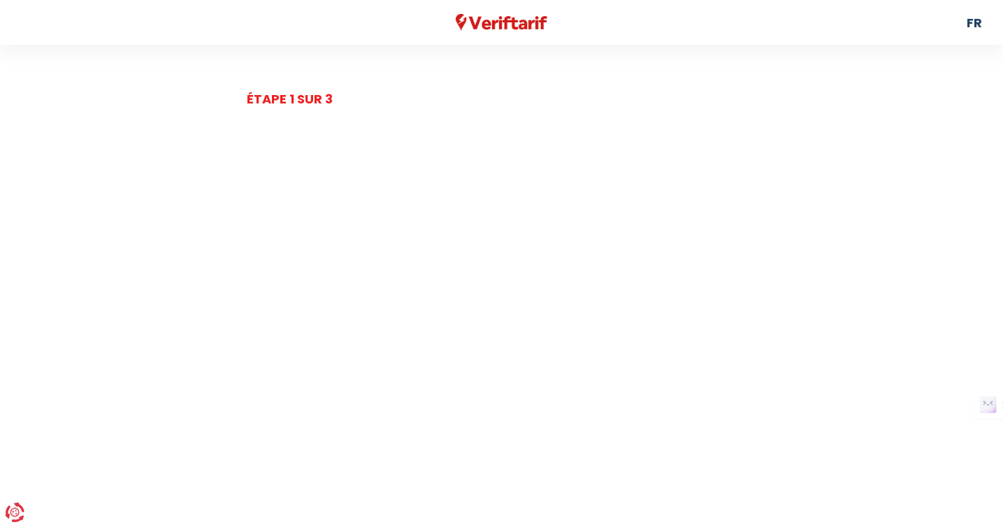
select select "day_night_bi_hourly"
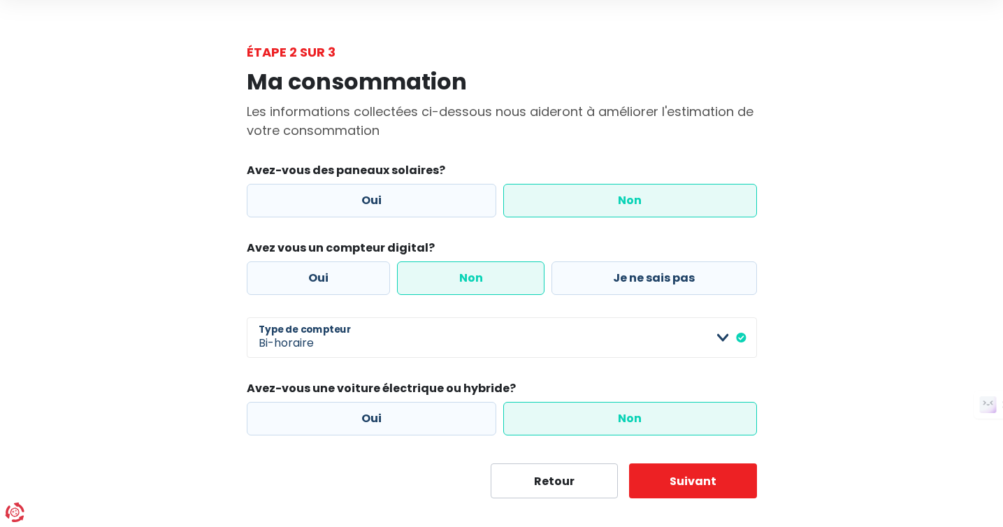
scroll to position [64, 0]
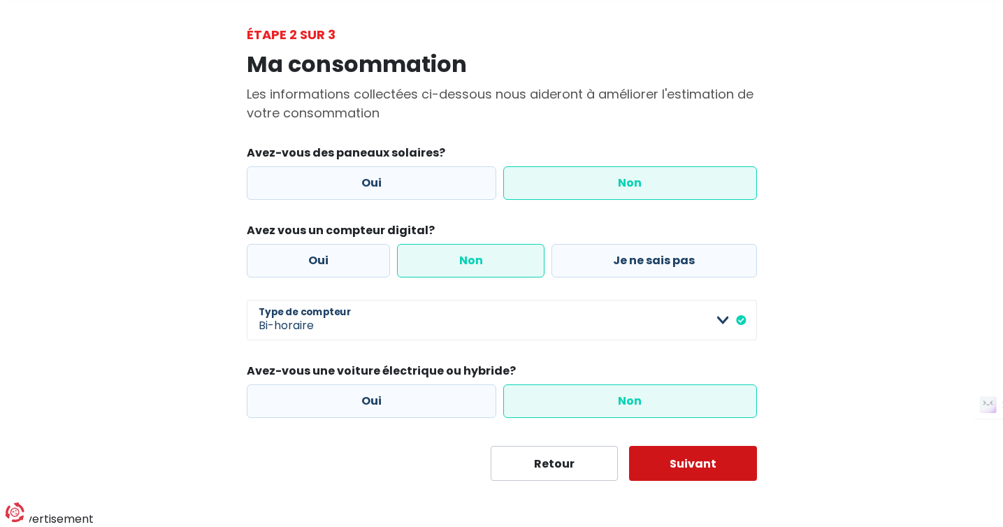
click at [696, 464] on button "Suivant" at bounding box center [693, 463] width 128 height 35
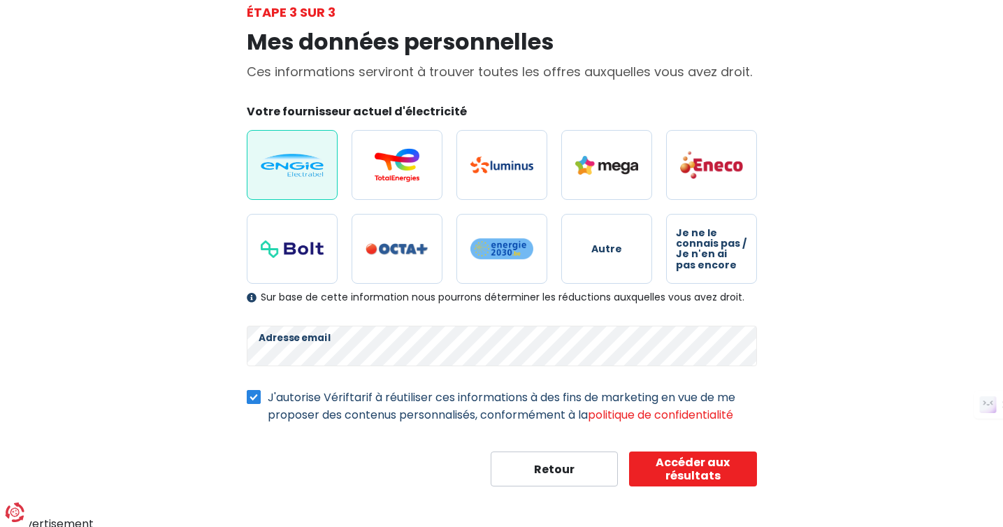
scroll to position [90, 0]
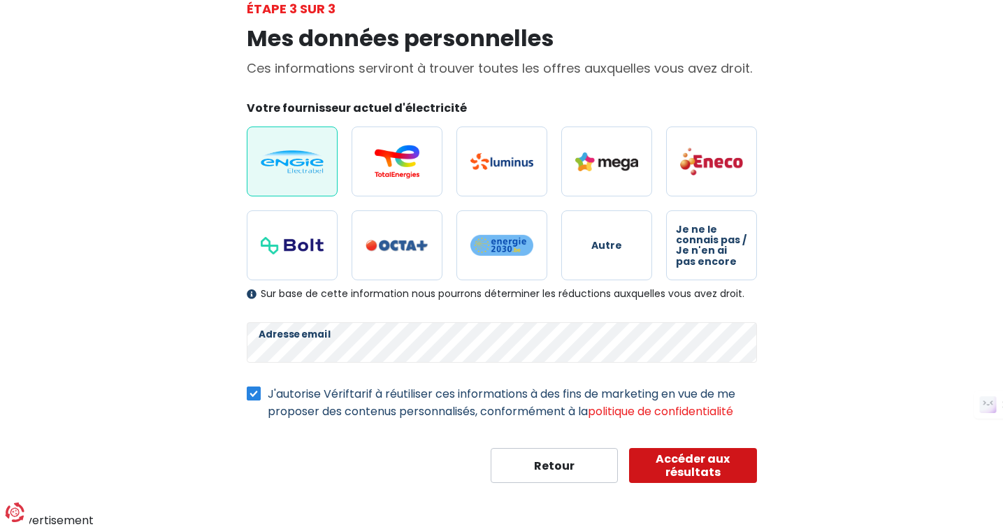
click at [725, 455] on button "Accéder aux résultats" at bounding box center [693, 465] width 128 height 35
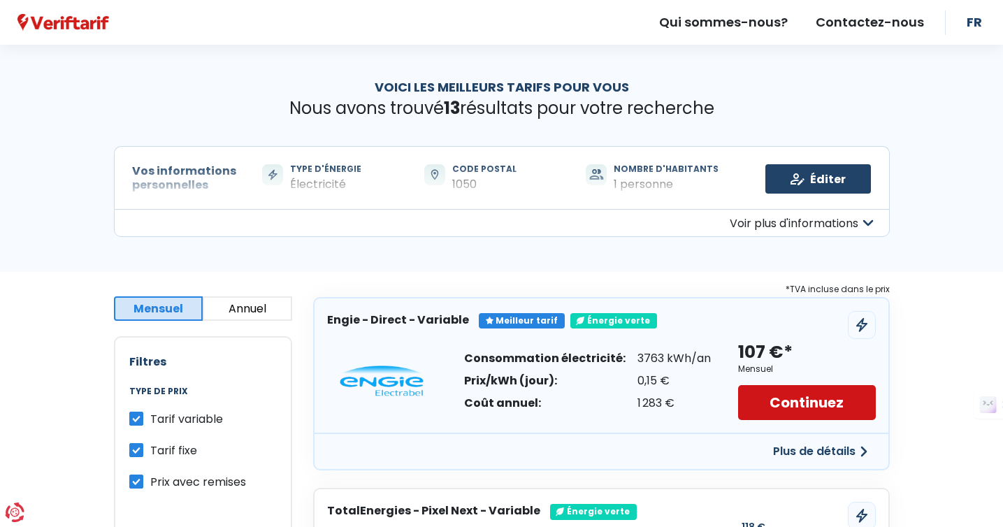
click at [798, 398] on link "Continuez" at bounding box center [806, 402] width 137 height 35
